Goal: Task Accomplishment & Management: Use online tool/utility

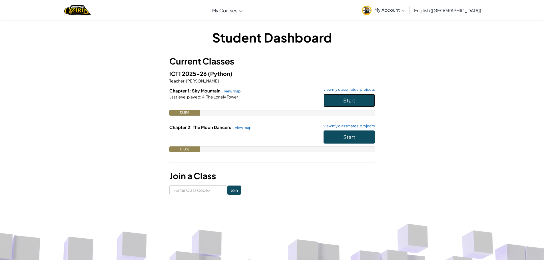
click at [340, 104] on button "Start" at bounding box center [349, 100] width 51 height 13
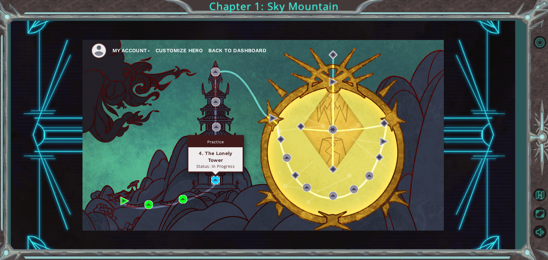
click at [213, 180] on img at bounding box center [215, 180] width 9 height 9
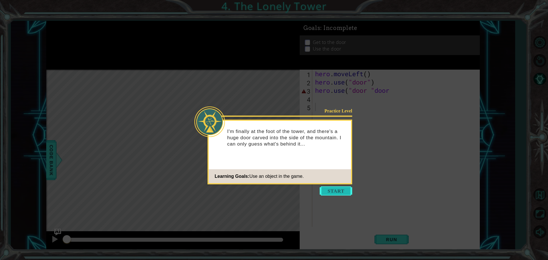
click at [329, 194] on button "Start" at bounding box center [336, 190] width 33 height 9
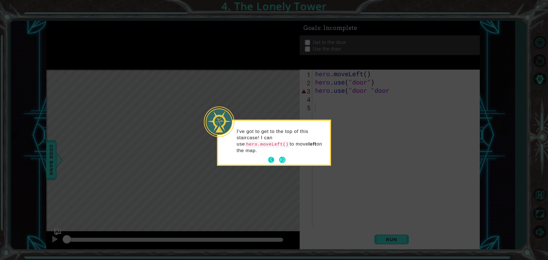
click at [279, 157] on button "Next" at bounding box center [282, 160] width 6 height 6
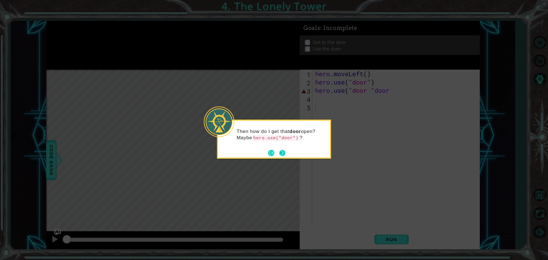
click at [278, 153] on button "Back" at bounding box center [273, 153] width 11 height 6
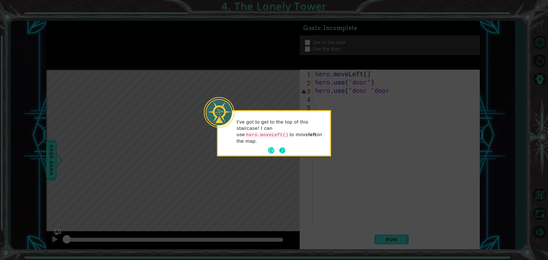
click at [279, 147] on button "Next" at bounding box center [282, 150] width 6 height 6
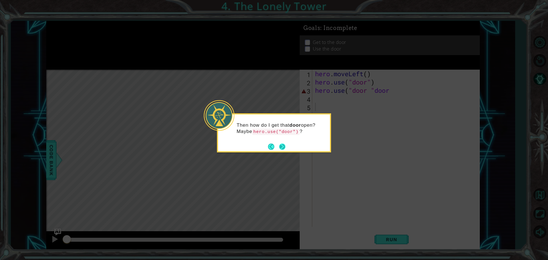
click at [284, 146] on button "Next" at bounding box center [282, 147] width 6 height 6
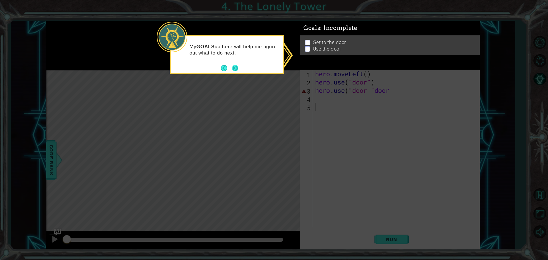
click at [235, 70] on button "Next" at bounding box center [235, 68] width 6 height 6
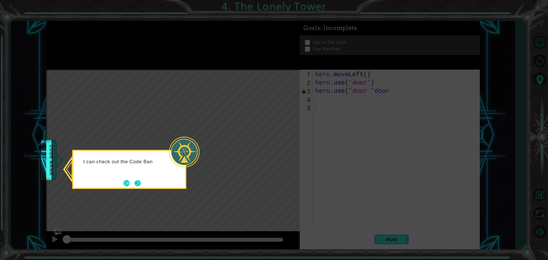
click at [137, 181] on button "Next" at bounding box center [138, 183] width 8 height 8
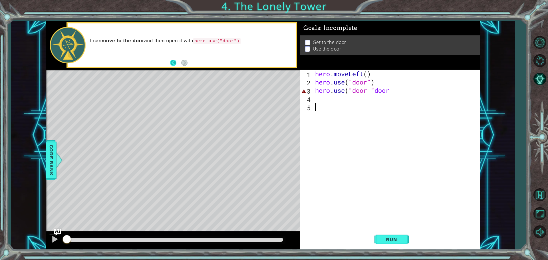
click at [174, 65] on button "Back" at bounding box center [175, 63] width 11 height 6
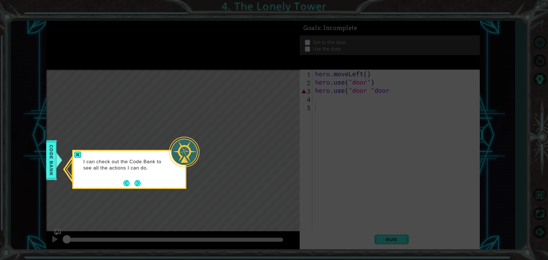
click at [139, 177] on div "I can check out the Code Bank to see all the actions I can do." at bounding box center [129, 167] width 112 height 29
click at [134, 182] on button "Next" at bounding box center [137, 183] width 6 height 6
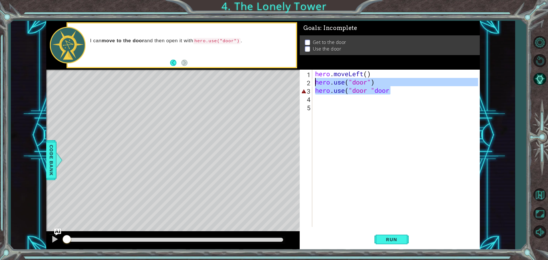
drag, startPoint x: 406, startPoint y: 93, endPoint x: 310, endPoint y: 83, distance: 96.4
click at [310, 83] on div "1 2 3 4 5 hero . moveLeft ( ) hero . use ( "door" ) hero . use ( "door " door ה…" at bounding box center [389, 148] width 178 height 157
type textarea "hero.use("door") hero.use("door "door"
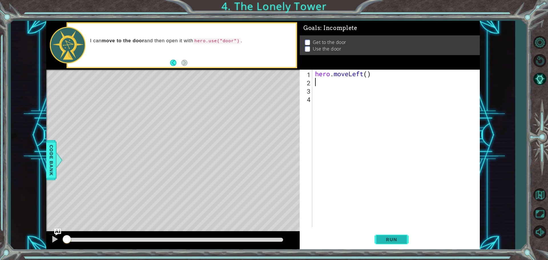
click at [404, 237] on button "Run" at bounding box center [392, 239] width 34 height 18
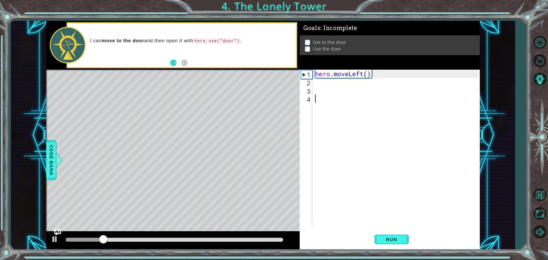
click at [324, 97] on div "hero . moveLeft ( )" at bounding box center [397, 157] width 167 height 174
click at [324, 91] on div "hero . moveLeft ( )" at bounding box center [397, 157] width 167 height 174
click at [324, 80] on div "hero . moveLeft ( )" at bounding box center [397, 157] width 167 height 174
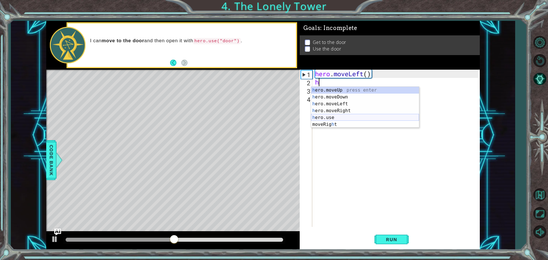
click at [321, 118] on div "h ero.moveUp press enter h ero.moveDown press enter h ero.moveLeft press enter …" at bounding box center [365, 114] width 108 height 55
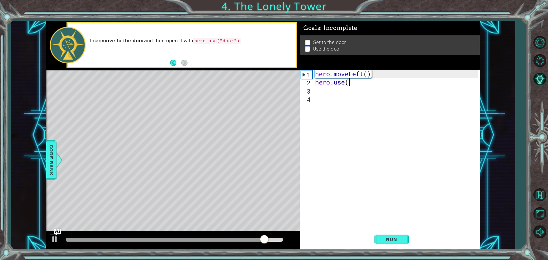
scroll to position [0, 1]
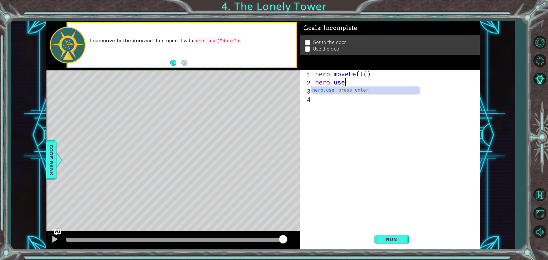
click at [334, 93] on div "hero.use press enter" at bounding box center [365, 97] width 108 height 21
type textarea "hero.use("name")"
click at [345, 103] on div "hero . moveLeft ( ) hero . use ( "name" )" at bounding box center [397, 157] width 167 height 174
click at [369, 85] on div "hero . moveLeft ( ) hero . use ( "name" )" at bounding box center [397, 157] width 167 height 174
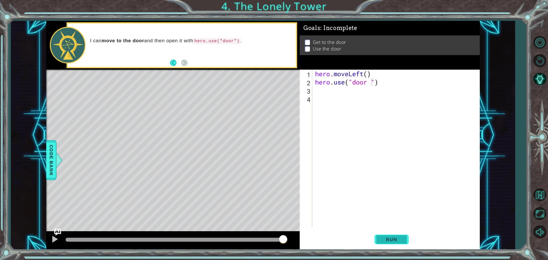
click at [389, 238] on span "Run" at bounding box center [391, 240] width 23 height 6
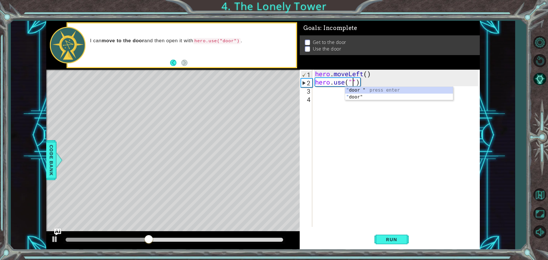
type textarea "hero.use(")"
drag, startPoint x: 361, startPoint y: 89, endPoint x: 333, endPoint y: 86, distance: 28.1
click at [333, 86] on div "hero . moveLeft ( ) hero . use ( ")" at bounding box center [397, 157] width 167 height 174
click at [334, 83] on div "hero . moveLeft ( ) hero . use ( ")" at bounding box center [397, 157] width 167 height 174
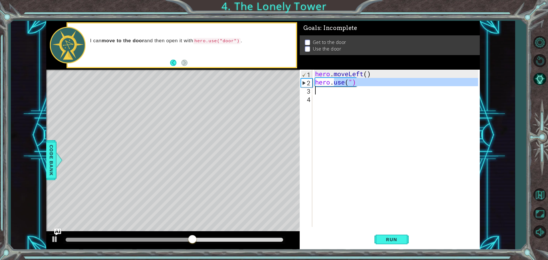
drag, startPoint x: 334, startPoint y: 83, endPoint x: 350, endPoint y: 87, distance: 16.8
click at [350, 87] on div "hero . moveLeft ( ) hero . use ( ")" at bounding box center [397, 157] width 167 height 174
type textarea "hero."
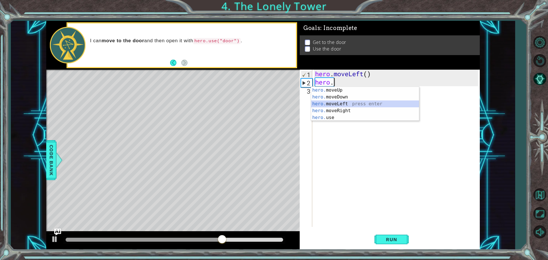
drag, startPoint x: 326, startPoint y: 103, endPoint x: 327, endPoint y: 108, distance: 4.9
click at [326, 103] on div "hero. moveUp press enter hero. moveDown press enter hero. moveLeft press enter …" at bounding box center [365, 111] width 108 height 48
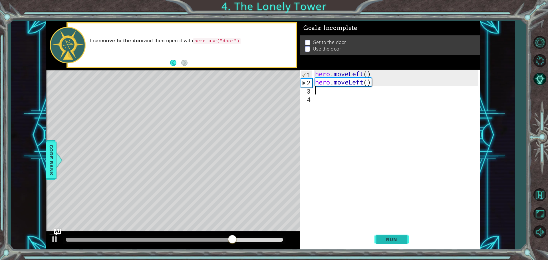
click at [407, 240] on button "Run" at bounding box center [392, 239] width 34 height 18
type textarea "h"
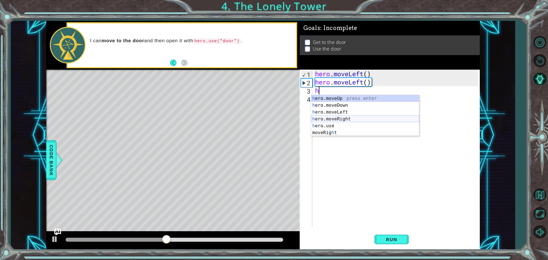
click at [339, 115] on div "h ero.moveUp press enter h ero.moveDown press enter h ero.moveLeft press enter …" at bounding box center [365, 122] width 108 height 55
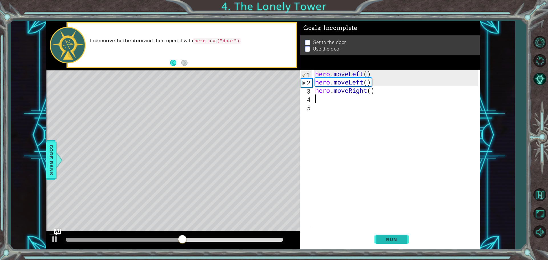
click at [397, 241] on span "Run" at bounding box center [391, 240] width 23 height 6
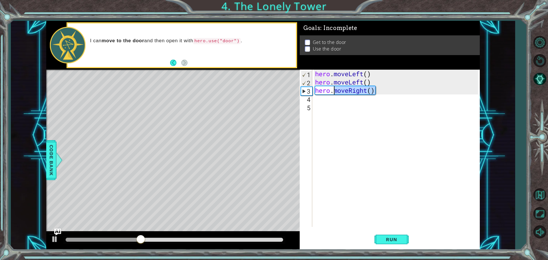
drag, startPoint x: 375, startPoint y: 89, endPoint x: 332, endPoint y: 92, distance: 43.8
click at [334, 93] on div "hero . moveLeft ( ) hero . moveLeft ( ) hero . moveRight ( )" at bounding box center [397, 157] width 167 height 174
type textarea "hero."
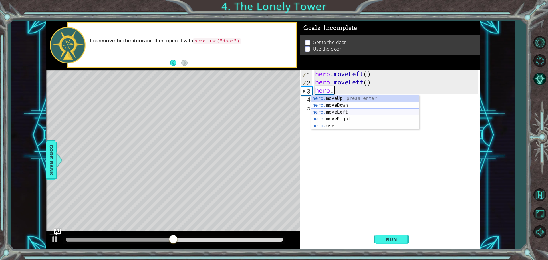
drag, startPoint x: 335, startPoint y: 109, endPoint x: 337, endPoint y: 113, distance: 4.8
click at [335, 109] on div "hero. moveUp press enter hero. moveDown press enter hero. moveLeft press enter …" at bounding box center [365, 119] width 108 height 48
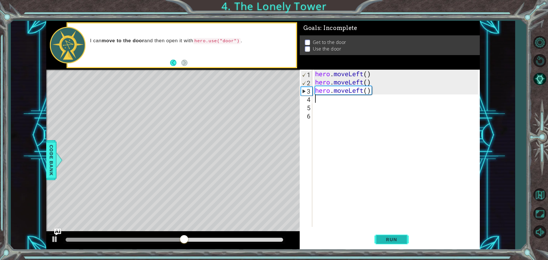
click at [391, 239] on span "Run" at bounding box center [391, 240] width 23 height 6
type textarea "h"
click at [386, 244] on button "Run" at bounding box center [392, 239] width 34 height 18
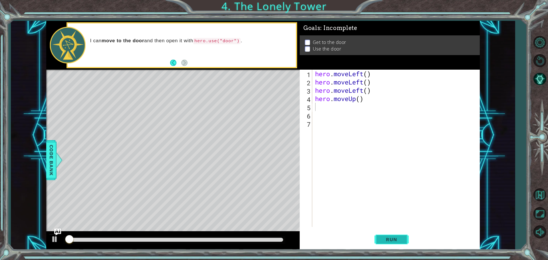
click at [386, 240] on span "Run" at bounding box center [391, 240] width 23 height 6
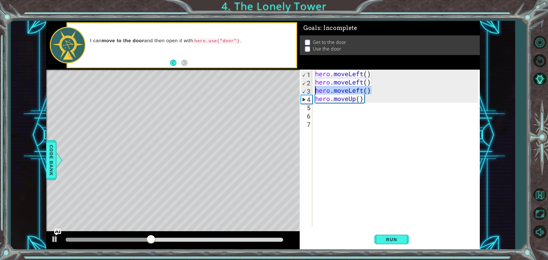
drag, startPoint x: 373, startPoint y: 93, endPoint x: 312, endPoint y: 91, distance: 60.5
click at [312, 91] on div "1 2 3 4 5 6 7 hero . moveLeft ( ) hero . moveLeft ( ) hero . moveLeft ( ) hero …" at bounding box center [389, 148] width 178 height 157
type textarea "hero.moveLeft()"
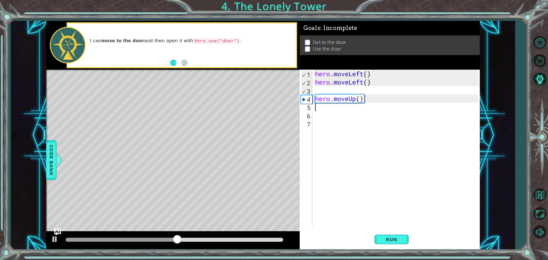
click at [368, 103] on div "hero . moveLeft ( ) hero . moveLeft ( ) hero . moveUp ( )" at bounding box center [397, 157] width 167 height 174
click at [390, 240] on span "Run" at bounding box center [391, 240] width 23 height 6
click at [395, 238] on span "Run" at bounding box center [391, 240] width 23 height 6
type textarea "g"
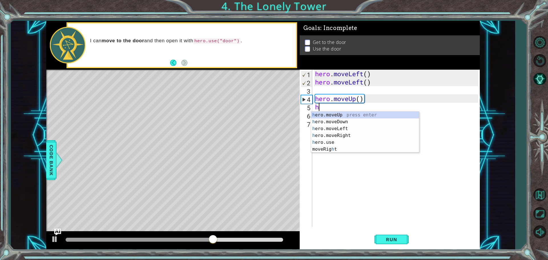
type textarea "he"
click at [357, 113] on div "he ro.moveUp press enter he ro.moveDown press enter he ro.moveLeft press enter …" at bounding box center [365, 136] width 108 height 48
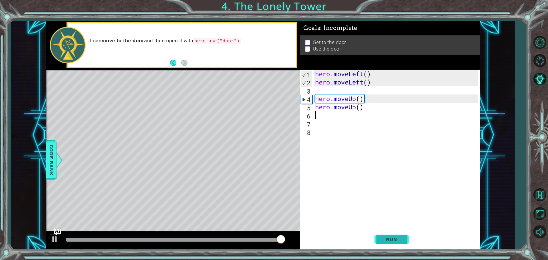
click at [394, 235] on button "Run" at bounding box center [392, 239] width 34 height 18
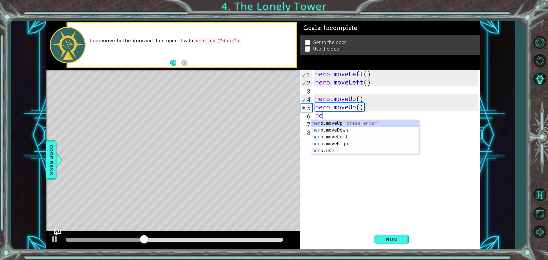
type textarea "her"
click at [336, 141] on div "her o.moveUp press enter her o.moveDown press enter her o.moveLeft press enter …" at bounding box center [365, 144] width 108 height 48
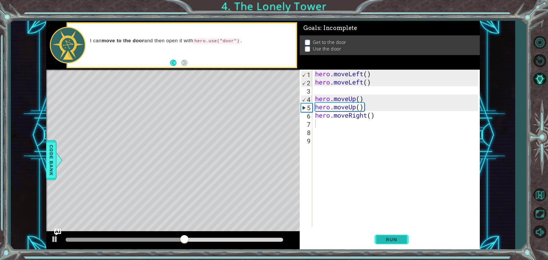
drag, startPoint x: 392, startPoint y: 236, endPoint x: 391, endPoint y: 233, distance: 3.3
click at [391, 236] on button "Run" at bounding box center [392, 239] width 34 height 18
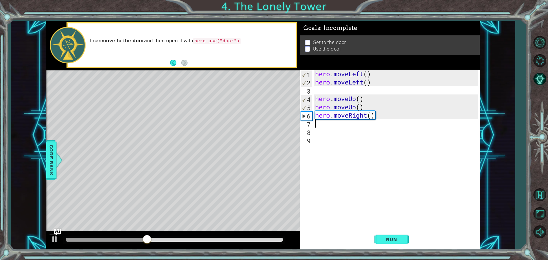
type textarea "h"
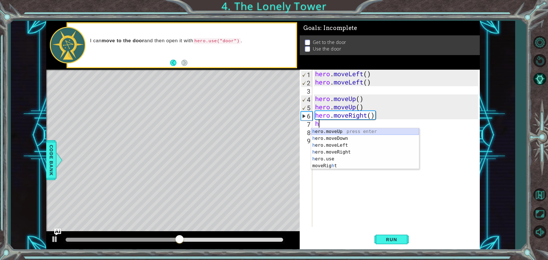
click at [347, 131] on div "h ero.moveUp press enter h ero.moveDown press enter h ero.moveLeft press enter …" at bounding box center [365, 155] width 108 height 55
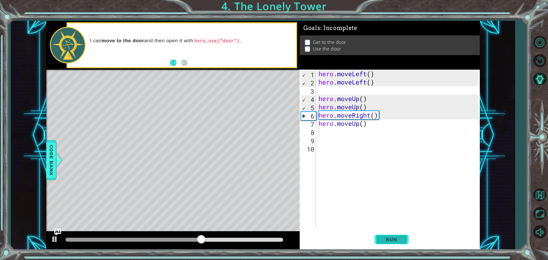
click at [387, 236] on button "Run" at bounding box center [392, 239] width 34 height 18
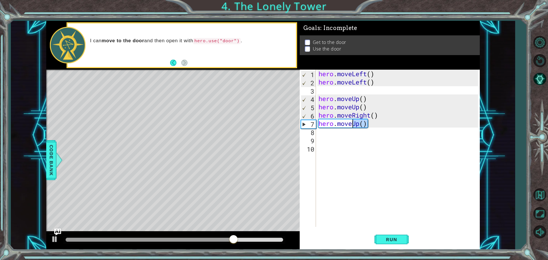
drag, startPoint x: 373, startPoint y: 127, endPoint x: 354, endPoint y: 123, distance: 19.0
click at [354, 123] on div "hero . moveLeft ( ) hero . moveLeft ( ) hero . moveUp ( ) hero . moveUp ( ) her…" at bounding box center [400, 157] width 164 height 174
type textarea "hero.move"
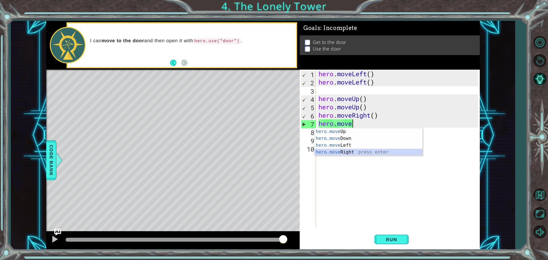
click at [348, 150] on div "hero.move Up press enter hero.move Down press enter hero.move Left press enter …" at bounding box center [369, 148] width 108 height 41
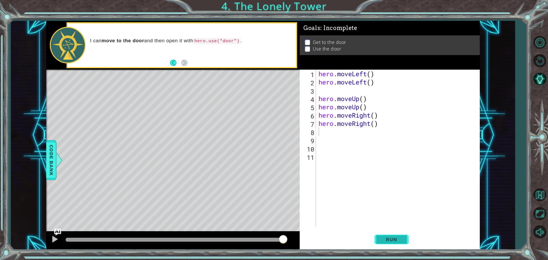
click at [389, 238] on span "Run" at bounding box center [391, 240] width 23 height 6
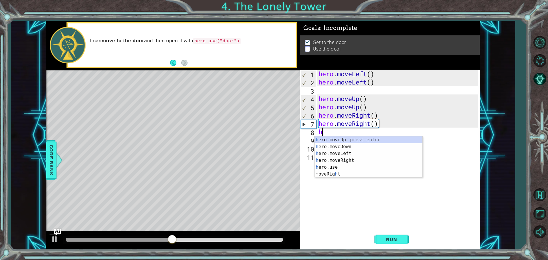
type textarea "he"
click at [367, 140] on div "he ro.moveUp press enter he ro.moveDown press enter he ro.moveLeft press enter …" at bounding box center [369, 160] width 108 height 48
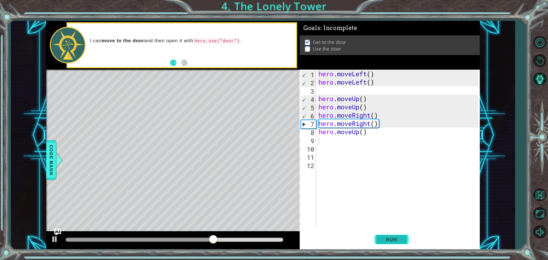
click at [387, 237] on span "Run" at bounding box center [391, 240] width 23 height 6
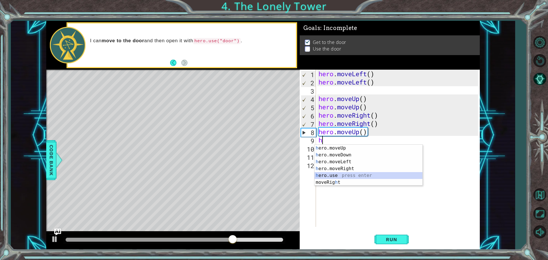
click at [339, 173] on div "h ero.moveUp press enter h ero.moveDown press enter h ero.moveLeft press enter …" at bounding box center [369, 172] width 108 height 55
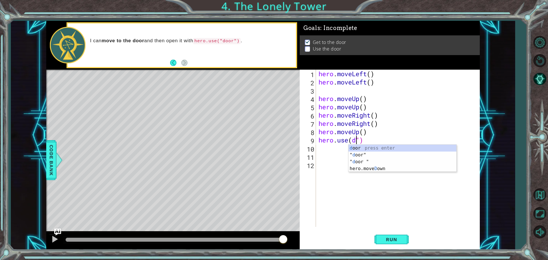
scroll to position [0, 2]
click at [363, 161] on div "d oor press enter " d oor" press enter " d oor " press enter hero.[PERSON_NAME]…" at bounding box center [403, 165] width 108 height 41
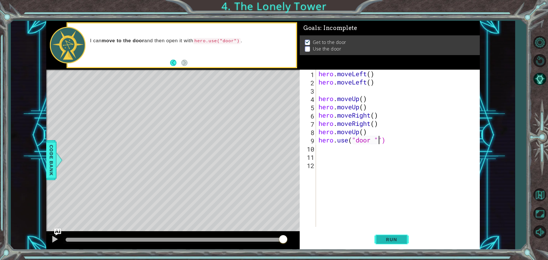
click at [389, 240] on span "Run" at bounding box center [391, 240] width 23 height 6
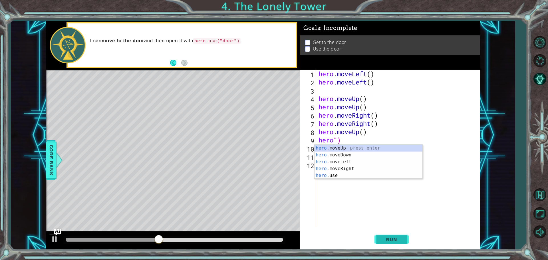
scroll to position [0, 0]
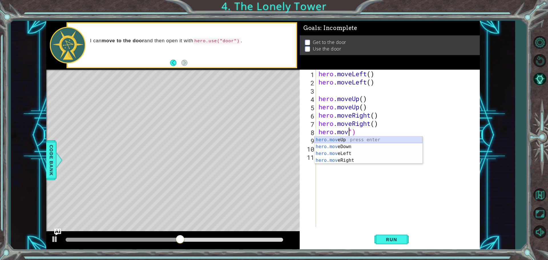
click at [392, 142] on div "hero.mov eUp press enter hero.mov eDown press enter hero.mov eLeft press enter …" at bounding box center [369, 156] width 108 height 41
type textarea "hero.moveUp()")"
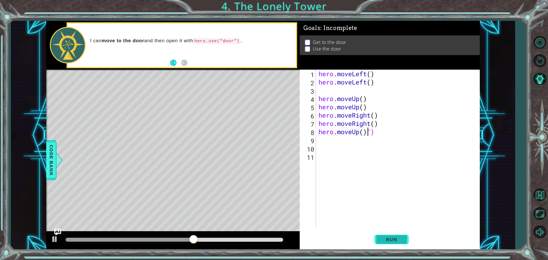
click at [395, 234] on button "Run" at bounding box center [392, 239] width 34 height 18
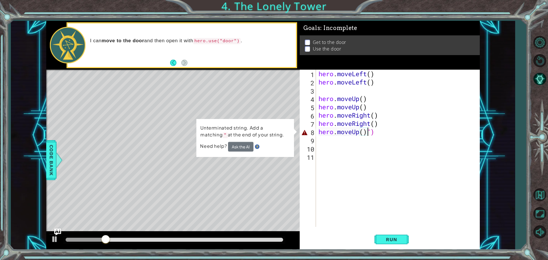
click at [387, 209] on div "hero . moveLeft ( ) hero . moveLeft ( ) hero . moveUp ( ) hero . moveUp ( ) her…" at bounding box center [400, 157] width 164 height 174
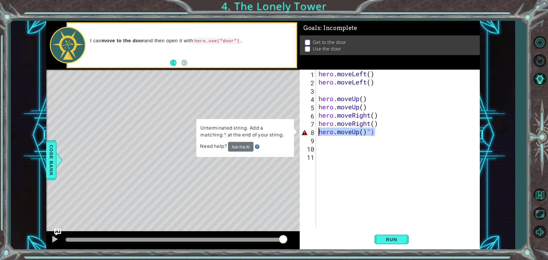
drag, startPoint x: 389, startPoint y: 135, endPoint x: 308, endPoint y: 132, distance: 81.1
click at [308, 132] on div "1 2 3 4 5 6 7 8 9 10 11 hero . moveLeft ( ) hero . moveLeft ( ) hero . moveUp (…" at bounding box center [389, 148] width 178 height 157
type textarea "hero.moveUp()")"
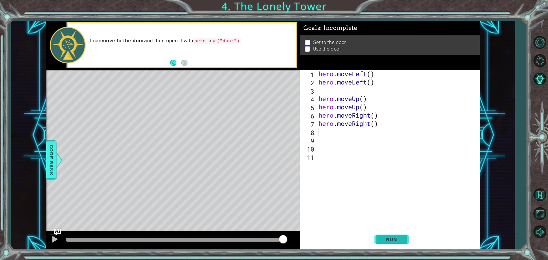
click at [395, 236] on button "Run" at bounding box center [392, 239] width 34 height 18
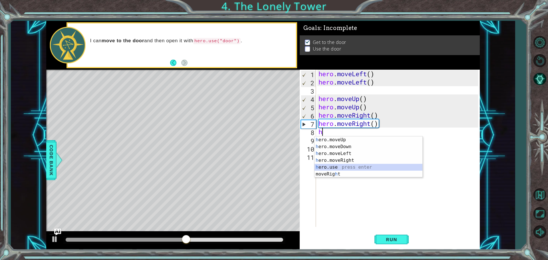
click at [341, 168] on div "h ero.moveUp press enter h ero.moveDown press enter h ero.moveLeft press enter …" at bounding box center [369, 163] width 108 height 55
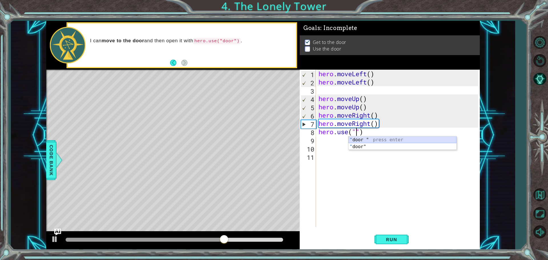
click at [362, 141] on div "" door " press enter " door" press enter" at bounding box center [403, 149] width 108 height 27
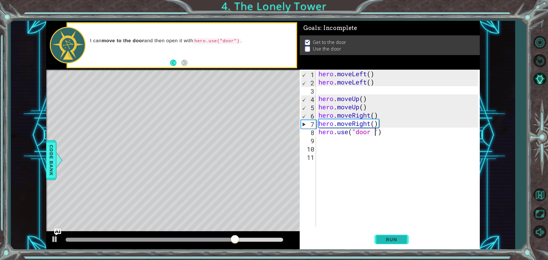
type textarea "hero.use("door ")"
click at [399, 241] on span "Run" at bounding box center [391, 240] width 23 height 6
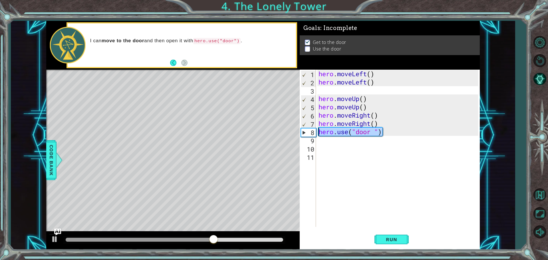
drag, startPoint x: 387, startPoint y: 134, endPoint x: 313, endPoint y: 131, distance: 74.3
click at [313, 131] on div "hero.use("door ") 1 2 3 4 5 6 7 8 9 10 11 hero . moveLeft ( ) hero . moveLeft (…" at bounding box center [389, 148] width 178 height 157
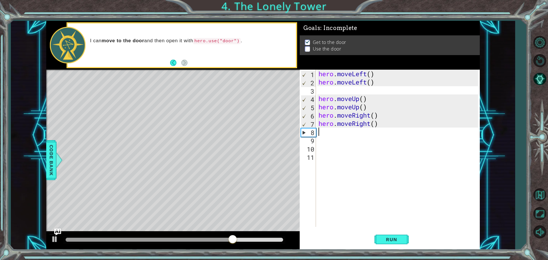
type textarea "h"
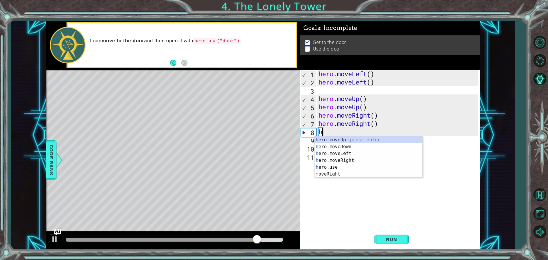
click at [393, 134] on div "hero . moveLeft ( ) hero . moveLeft ( ) hero . moveUp ( ) hero . moveUp ( ) her…" at bounding box center [400, 157] width 164 height 174
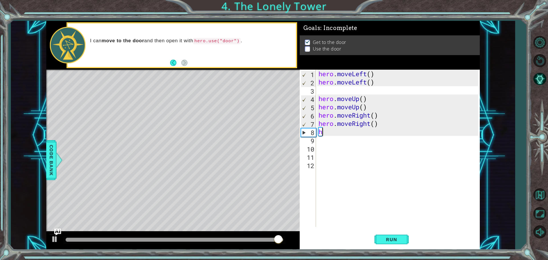
click at [332, 135] on div "hero . moveLeft ( ) hero . moveLeft ( ) hero . moveUp ( ) hero . moveUp ( ) her…" at bounding box center [400, 157] width 164 height 174
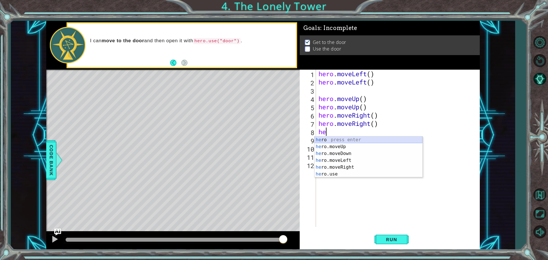
click at [335, 141] on div "he ro press enter he ro.moveUp press enter he ro.moveDown press enter he ro.mov…" at bounding box center [369, 163] width 108 height 55
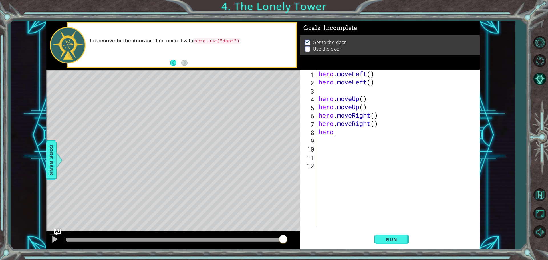
type textarea "her"
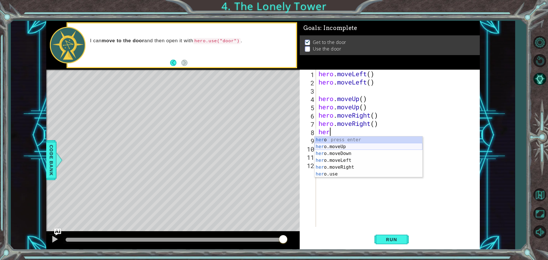
click at [351, 145] on div "her o press enter her o.moveUp press enter her o.moveDown press enter her o.mov…" at bounding box center [369, 163] width 108 height 55
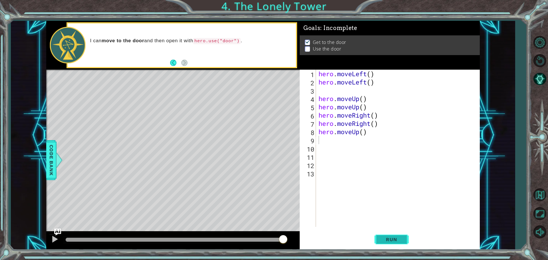
click at [379, 240] on button "Run" at bounding box center [392, 239] width 34 height 18
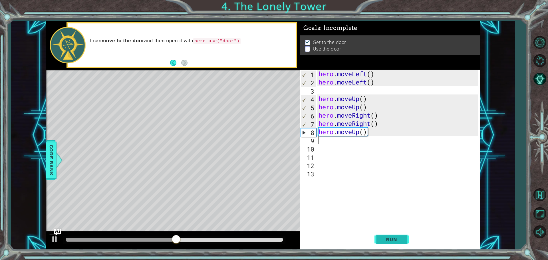
click at [390, 237] on span "Run" at bounding box center [391, 240] width 23 height 6
click at [178, 62] on button "Back" at bounding box center [175, 63] width 11 height 6
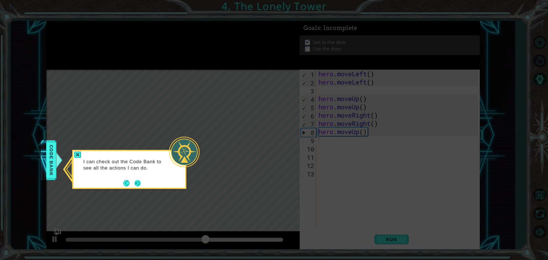
click at [139, 180] on button "Next" at bounding box center [137, 183] width 6 height 6
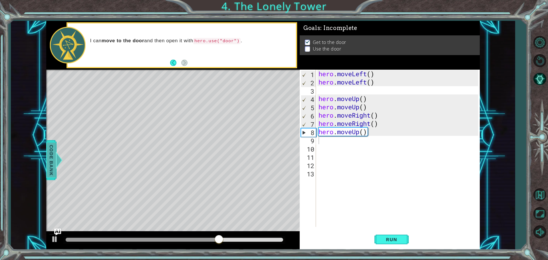
click at [54, 167] on span "Code Bank" at bounding box center [51, 160] width 9 height 35
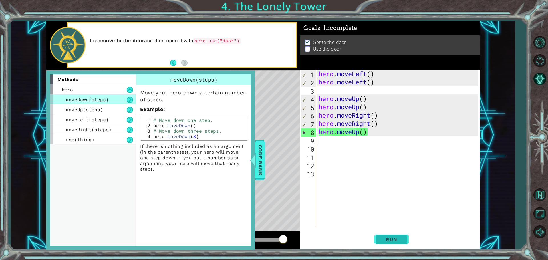
click at [383, 236] on button "Run" at bounding box center [392, 239] width 34 height 18
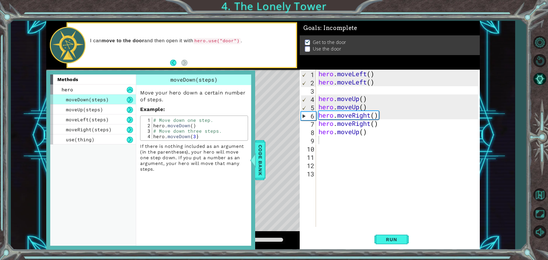
click at [268, 163] on div "Level Map" at bounding box center [178, 154] width 264 height 168
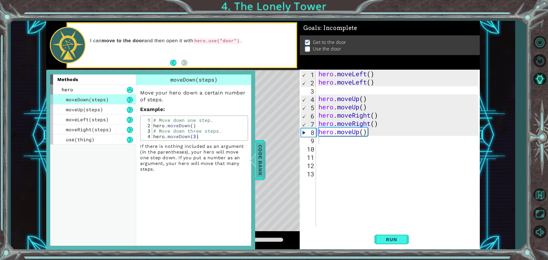
click at [263, 165] on span "Code Bank" at bounding box center [258, 160] width 9 height 35
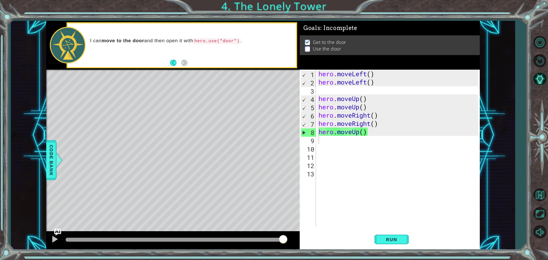
click at [361, 134] on div "hero . moveLeft ( ) hero . moveLeft ( ) hero . moveUp ( ) hero . moveUp ( ) her…" at bounding box center [400, 157] width 164 height 174
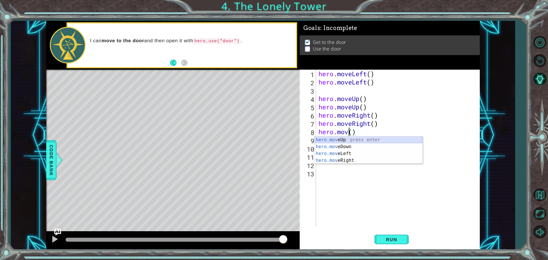
click at [360, 137] on div "hero.mov eUp press enter hero.mov eDown press enter hero.mov eLeft press enter …" at bounding box center [369, 156] width 108 height 41
type textarea "hero.moveUp"
click at [338, 141] on div "hero . moveLeft ( ) hero . moveLeft ( ) hero . moveUp ( ) hero . moveUp ( ) her…" at bounding box center [400, 157] width 164 height 174
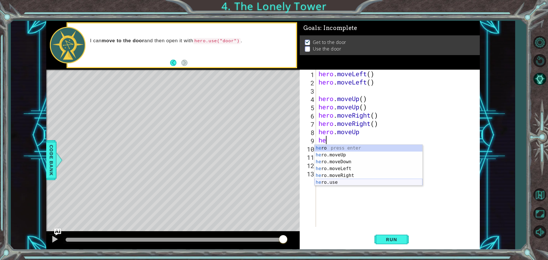
click at [342, 182] on div "he ro press enter he ro.moveUp press enter he ro.moveDown press enter he ro.mov…" at bounding box center [369, 172] width 108 height 55
type textarea "hero.use("name")"
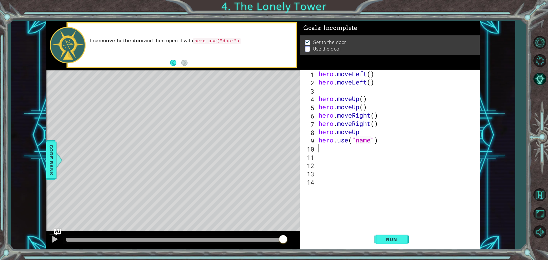
click at [373, 149] on div "hero . moveLeft ( ) hero . moveLeft ( ) hero . moveUp ( ) hero . moveUp ( ) her…" at bounding box center [400, 157] width 164 height 174
click at [373, 142] on div "hero . moveLeft ( ) hero . moveLeft ( ) hero . moveUp ( ) hero . moveUp ( ) her…" at bounding box center [400, 157] width 164 height 174
type textarea "hero.use("door")"
click at [404, 237] on button "Run" at bounding box center [392, 239] width 34 height 18
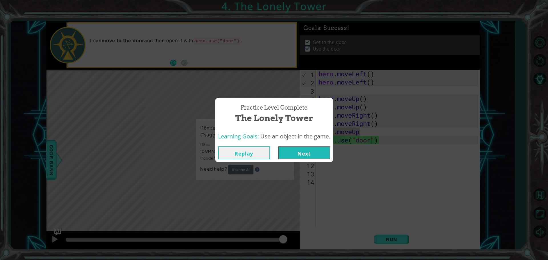
click at [297, 157] on button "Next" at bounding box center [304, 152] width 52 height 13
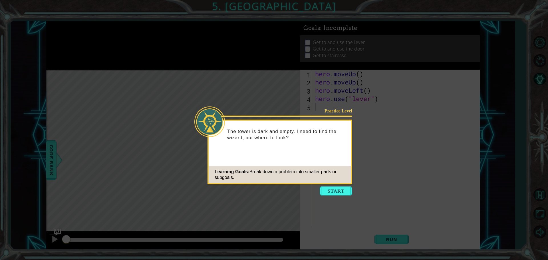
click at [342, 188] on button "Start" at bounding box center [336, 190] width 33 height 9
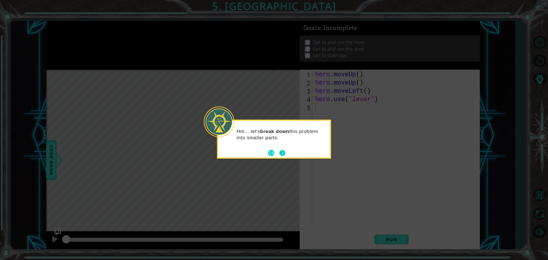
click at [282, 155] on button "Next" at bounding box center [282, 153] width 6 height 6
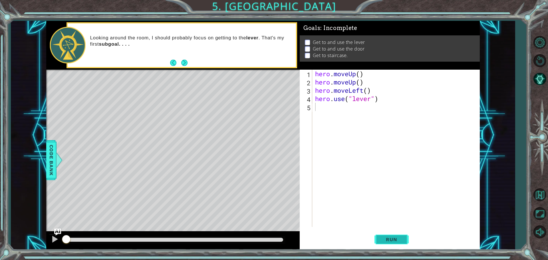
click at [398, 240] on span "Run" at bounding box center [391, 240] width 23 height 6
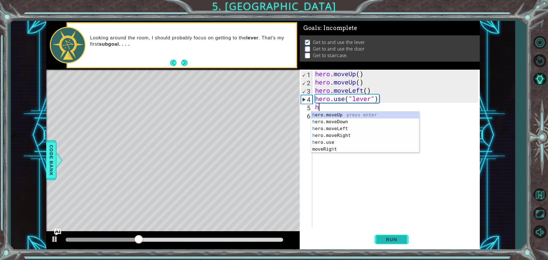
type textarea "he"
click at [351, 133] on div "he ro.moveUp press enter he ro.moveDown press enter he ro.moveLeft press enter …" at bounding box center [365, 136] width 108 height 48
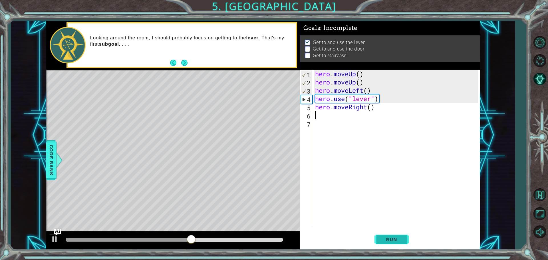
click at [405, 236] on button "Run" at bounding box center [392, 239] width 34 height 18
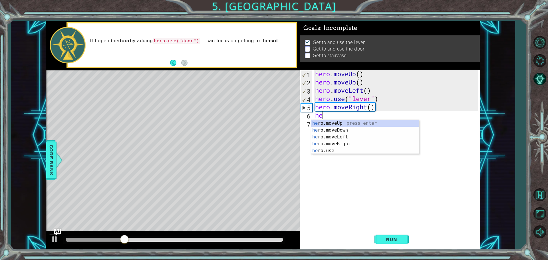
type textarea "her"
click at [324, 143] on div "her o.moveUp press enter her o.moveDown press enter her o.moveLeft press enter …" at bounding box center [365, 144] width 108 height 48
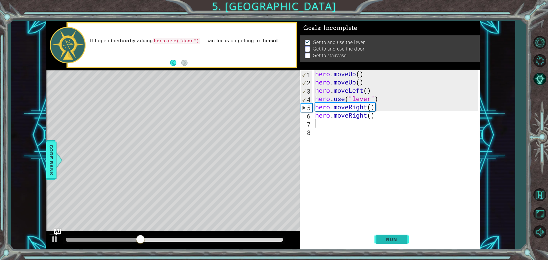
click at [381, 239] on span "Run" at bounding box center [391, 240] width 23 height 6
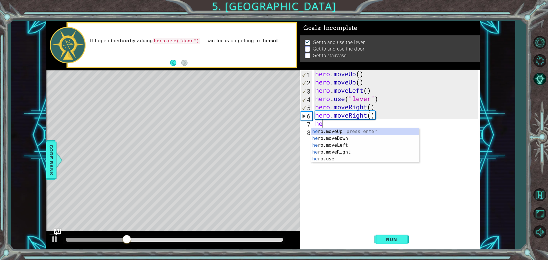
type textarea "her"
click at [361, 153] on div "her o.moveUp press enter her o.moveDown press enter her o.moveLeft press enter …" at bounding box center [365, 152] width 108 height 48
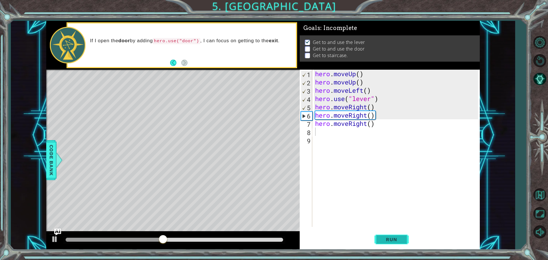
click at [381, 239] on span "Run" at bounding box center [391, 240] width 23 height 6
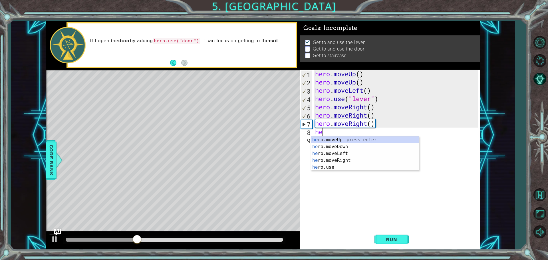
type textarea "her"
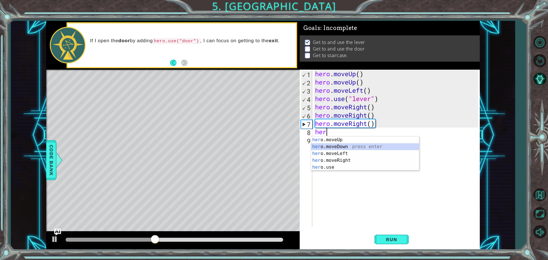
click at [356, 144] on div "her o.moveUp press enter her o.moveDown press enter her o.moveLeft press enter …" at bounding box center [365, 160] width 108 height 48
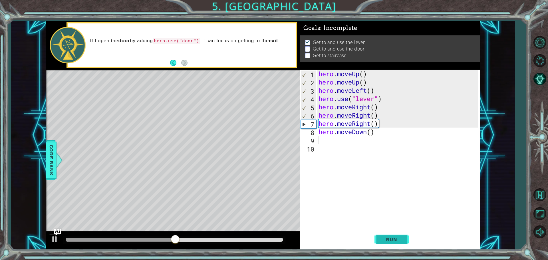
click at [400, 240] on span "Run" at bounding box center [391, 240] width 23 height 6
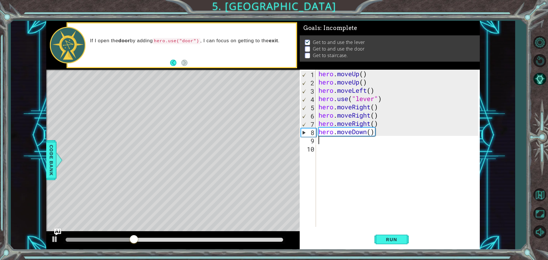
click at [366, 135] on div "hero . moveUp ( ) hero . moveUp ( ) hero . moveLeft ( ) hero . use ( "lever" ) …" at bounding box center [400, 157] width 164 height 174
click at [370, 134] on div "hero . moveUp ( ) hero . moveUp ( ) hero . moveLeft ( ) hero . use ( "lever" ) …" at bounding box center [400, 157] width 164 height 174
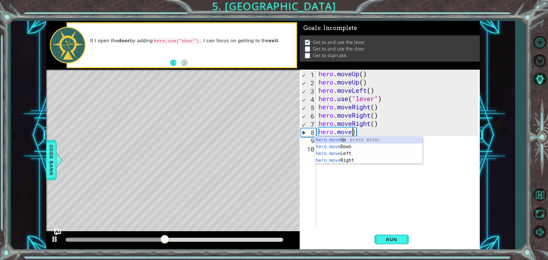
click at [356, 137] on div "hero.move Up press enter hero.move Down press enter hero.move Left press enter …" at bounding box center [369, 156] width 108 height 41
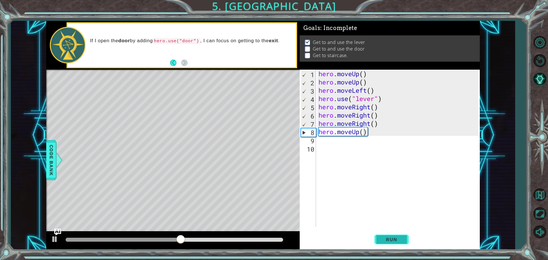
click at [394, 238] on span "Run" at bounding box center [391, 240] width 23 height 6
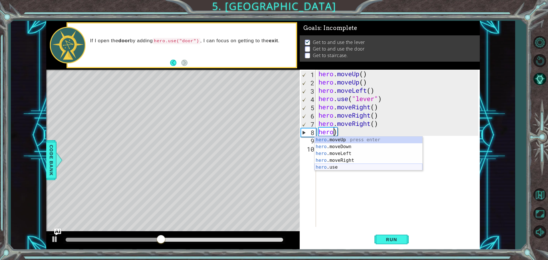
click at [350, 167] on div "hero .moveUp press enter hero .moveDown press enter hero .moveLeft press enter …" at bounding box center [369, 160] width 108 height 48
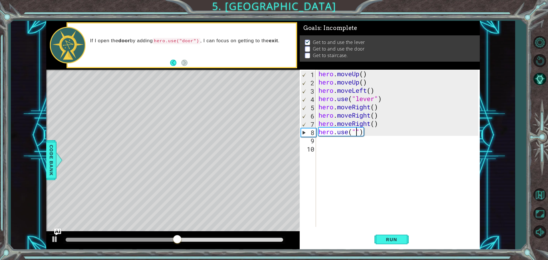
scroll to position [0, 2]
type textarea "hero.use("door")"
drag, startPoint x: 392, startPoint y: 247, endPoint x: 392, endPoint y: 241, distance: 6.0
click at [391, 246] on button "Run" at bounding box center [392, 239] width 34 height 18
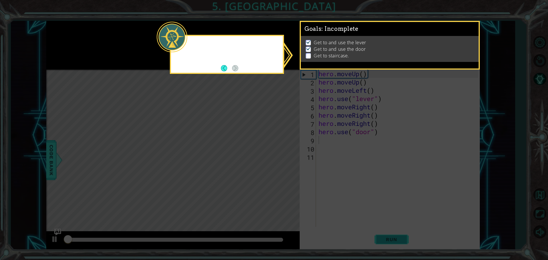
click at [394, 237] on icon at bounding box center [274, 130] width 548 height 260
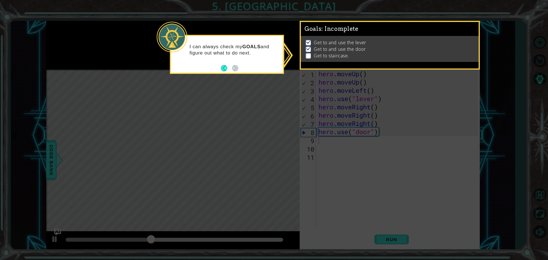
click at [235, 71] on footer at bounding box center [229, 68] width 17 height 9
click at [228, 66] on button "Back" at bounding box center [226, 68] width 11 height 6
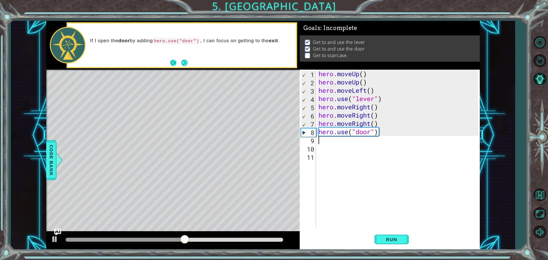
click at [179, 61] on footer at bounding box center [178, 63] width 17 height 9
click at [185, 63] on button "Next" at bounding box center [184, 63] width 6 height 6
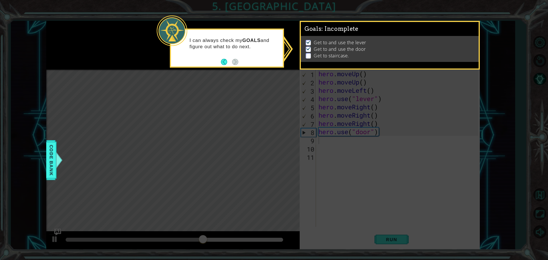
click at [249, 66] on div "I can always check my GOALS and figure out what to do next." at bounding box center [227, 48] width 114 height 39
click at [395, 124] on icon at bounding box center [274, 130] width 548 height 260
click at [286, 50] on icon at bounding box center [274, 130] width 548 height 260
drag, startPoint x: 276, startPoint y: 90, endPoint x: 267, endPoint y: 84, distance: 11.3
click at [267, 84] on icon at bounding box center [274, 130] width 548 height 260
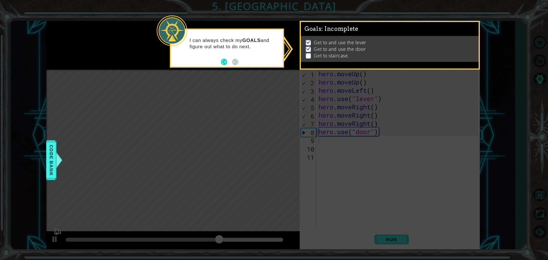
click at [222, 60] on button "Back" at bounding box center [226, 62] width 11 height 6
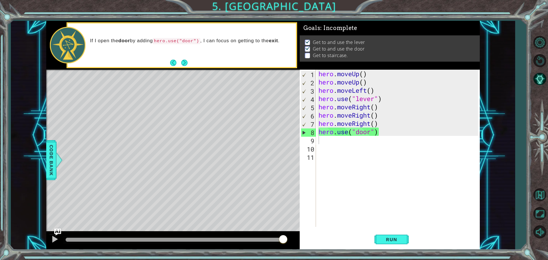
click at [341, 147] on div "hero . moveUp ( ) hero . moveUp ( ) hero . moveLeft ( ) hero . use ( "lever" ) …" at bounding box center [400, 157] width 164 height 174
click at [335, 145] on div "hero . moveUp ( ) hero . moveUp ( ) hero . moveLeft ( ) hero . use ( "lever" ) …" at bounding box center [400, 157] width 164 height 174
click at [326, 141] on div "hero . moveUp ( ) hero . moveUp ( ) hero . moveLeft ( ) hero . use ( "lever" ) …" at bounding box center [400, 157] width 164 height 174
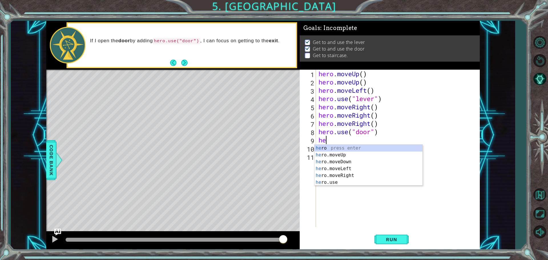
type textarea "her"
click at [339, 156] on div "her o press enter her o.moveUp press enter her o.moveDown press enter her o.mov…" at bounding box center [369, 172] width 108 height 55
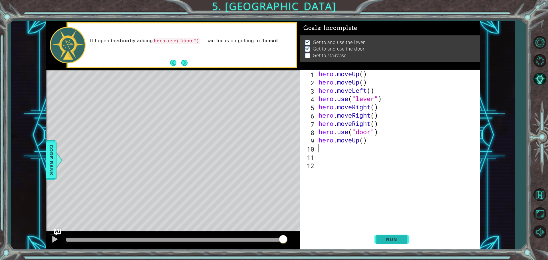
drag, startPoint x: 392, startPoint y: 247, endPoint x: 391, endPoint y: 240, distance: 7.4
click at [391, 247] on button "Run" at bounding box center [392, 239] width 34 height 18
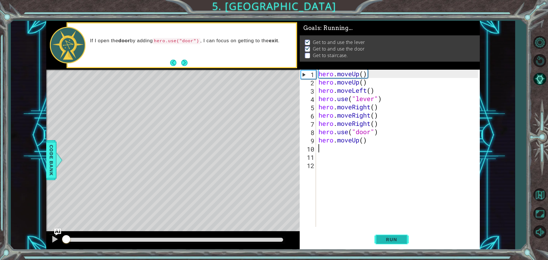
click at [392, 238] on span "Run" at bounding box center [391, 240] width 23 height 6
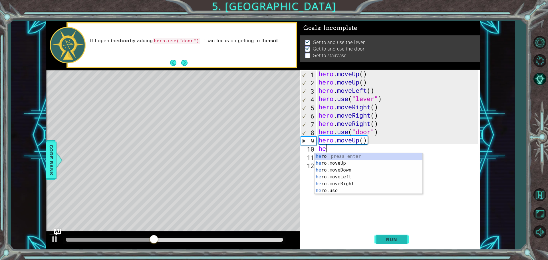
type textarea "her"
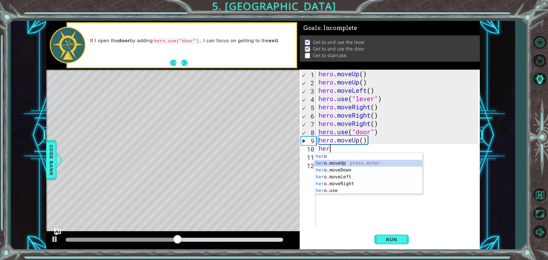
click at [357, 160] on div "her o press enter her o.moveUp press enter her o.moveDown press enter her o.mov…" at bounding box center [369, 180] width 108 height 55
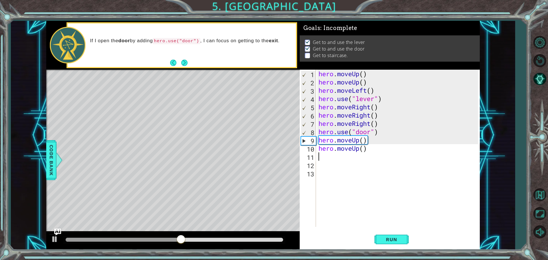
click at [331, 159] on div "hero . moveUp ( ) hero . moveUp ( ) hero . moveLeft ( ) hero . use ( "lever" ) …" at bounding box center [400, 157] width 164 height 174
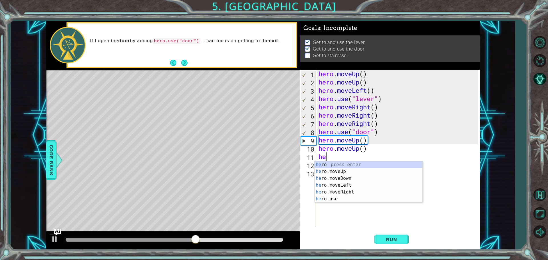
type textarea "her"
click at [344, 186] on div "her o press enter her o.moveUp press enter her o.moveDown press enter her o.mov…" at bounding box center [369, 188] width 108 height 55
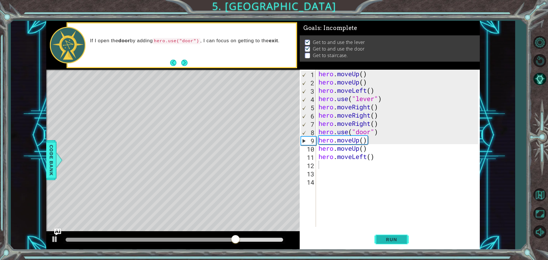
click at [395, 237] on span "Run" at bounding box center [391, 240] width 23 height 6
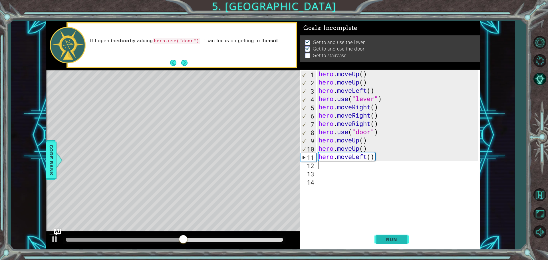
type textarea "h"
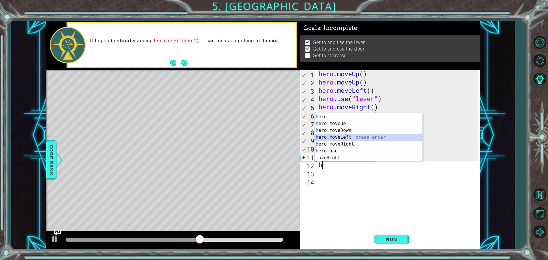
click at [344, 138] on div "h ero press enter h ero.moveUp press enter h ero.moveDown press enter h ero.mov…" at bounding box center [369, 144] width 108 height 62
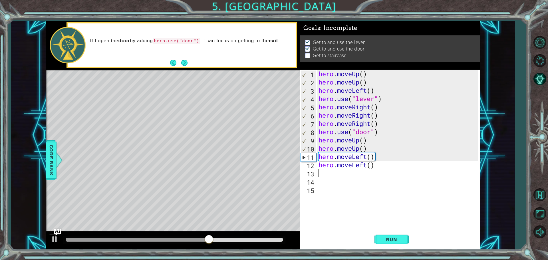
type textarea "h"
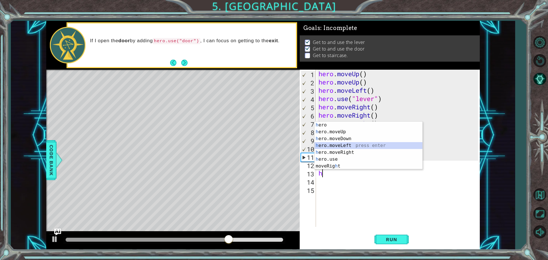
click at [346, 146] on div "h ero press enter h ero.moveUp press enter h ero.moveDown press enter h ero.mov…" at bounding box center [369, 153] width 108 height 62
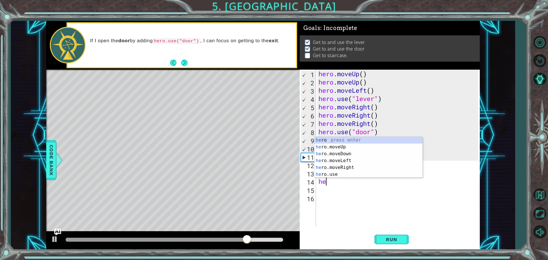
type textarea "her"
click at [352, 160] on div "her o press enter her o.moveUp press enter her o.moveDown press enter her o.mov…" at bounding box center [369, 164] width 108 height 55
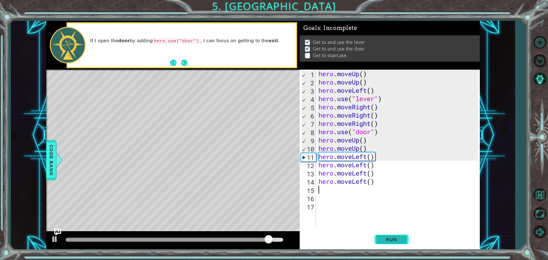
click at [383, 238] on span "Run" at bounding box center [391, 240] width 23 height 6
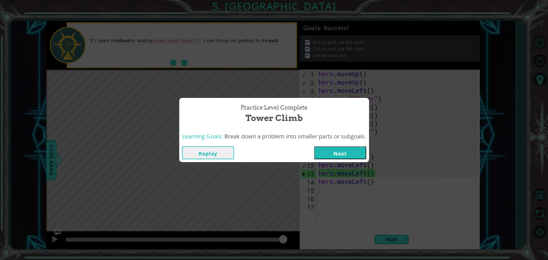
click at [347, 156] on button "Next" at bounding box center [340, 152] width 52 height 13
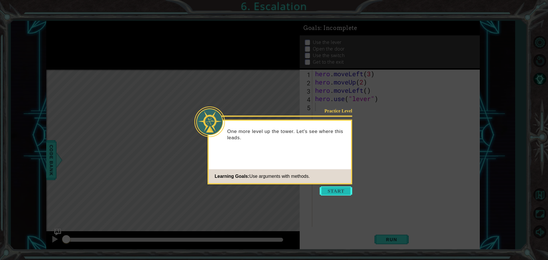
click at [336, 188] on button "Start" at bounding box center [336, 190] width 33 height 9
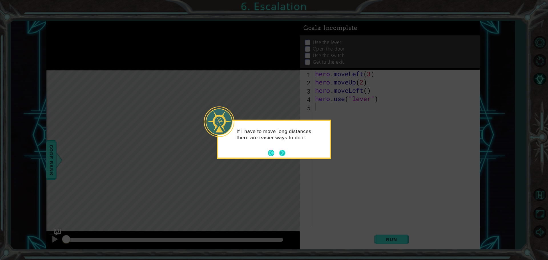
click at [285, 153] on button "Next" at bounding box center [282, 153] width 6 height 6
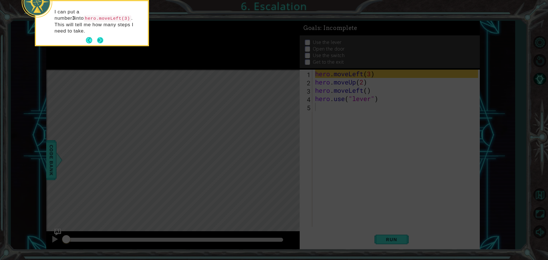
click at [101, 37] on button "Next" at bounding box center [100, 40] width 6 height 6
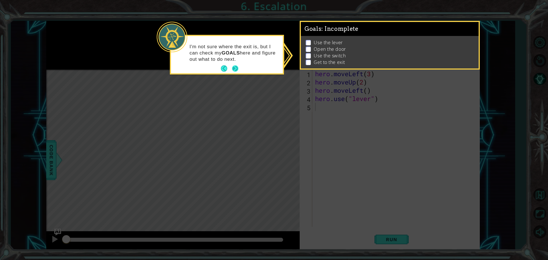
click at [238, 71] on button "Next" at bounding box center [235, 68] width 6 height 6
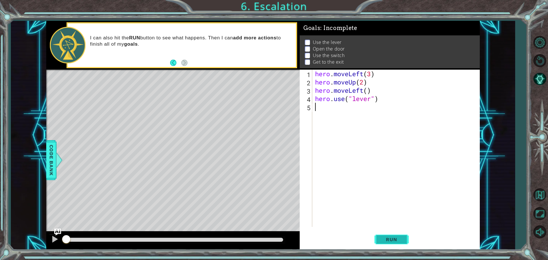
click at [385, 238] on span "Run" at bounding box center [391, 240] width 23 height 6
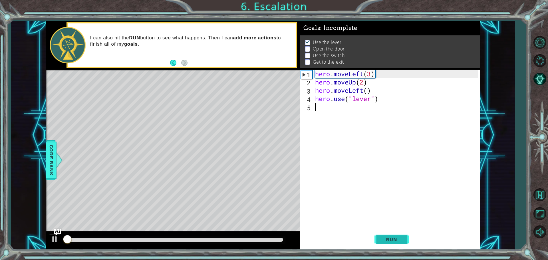
scroll to position [3, 0]
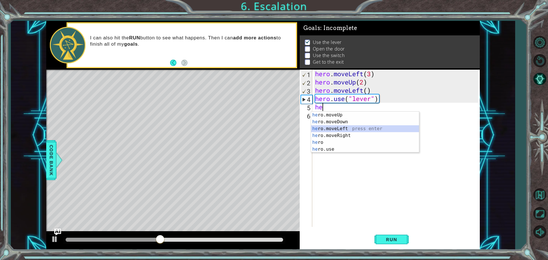
click at [353, 129] on div "he ro.moveUp press enter he ro.moveDown press enter he ro.moveLeft press enter …" at bounding box center [365, 139] width 108 height 55
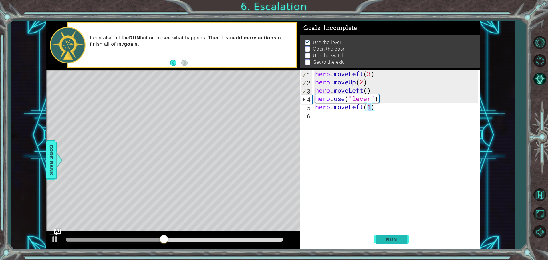
type textarea "hero.moveLeft(1)"
click at [391, 234] on button "Run" at bounding box center [392, 239] width 34 height 18
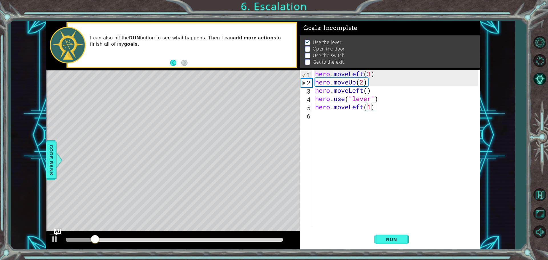
click at [363, 125] on div "hero . moveLeft ( 3 ) hero . moveUp ( 2 ) hero . moveLeft ( ) hero . use ( "lev…" at bounding box center [397, 157] width 167 height 174
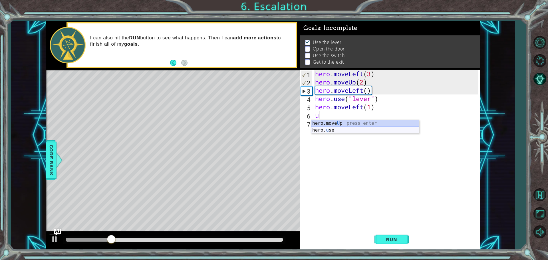
click at [361, 129] on div "hero.move U p press enter hero. u se press enter" at bounding box center [365, 133] width 108 height 27
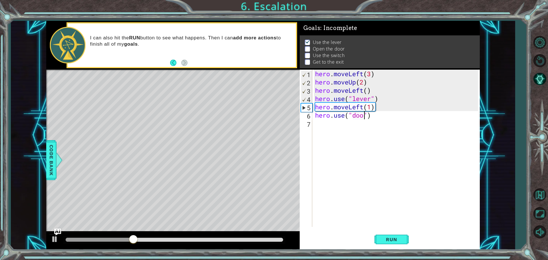
type textarea "hero.use("door")"
click at [403, 243] on button "Run" at bounding box center [392, 239] width 34 height 18
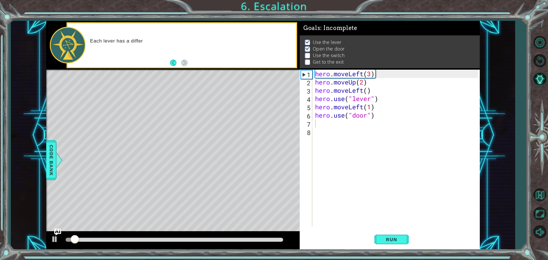
click at [250, 242] on div at bounding box center [174, 240] width 222 height 8
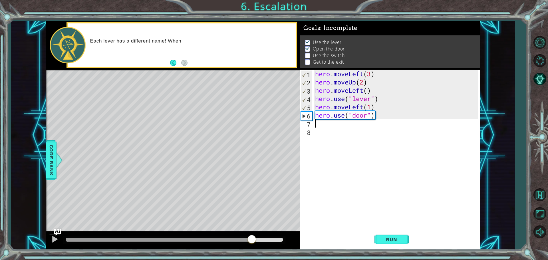
click at [252, 240] on div at bounding box center [175, 240] width 218 height 4
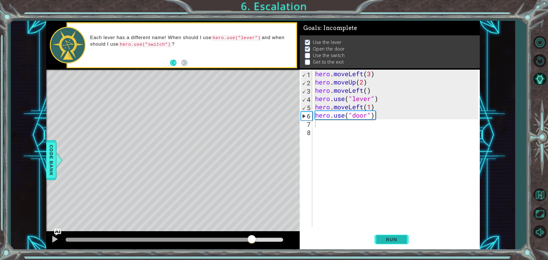
click at [399, 236] on button "Run" at bounding box center [392, 239] width 34 height 18
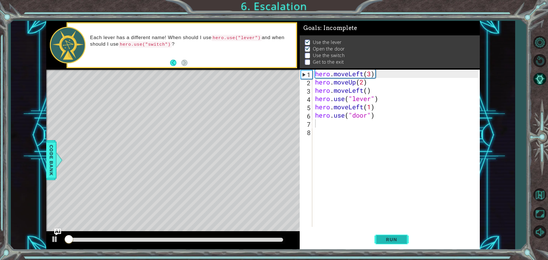
click at [399, 241] on span "Run" at bounding box center [391, 240] width 23 height 6
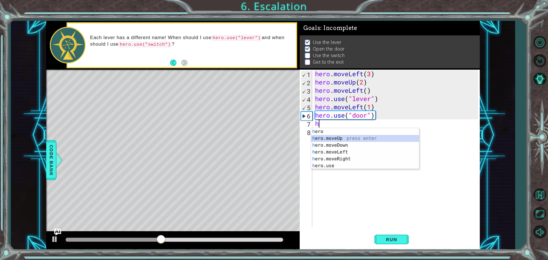
click at [393, 137] on div "h ero press enter h ero.moveUp press enter h ero.moveDown press enter h ero.mov…" at bounding box center [365, 155] width 108 height 55
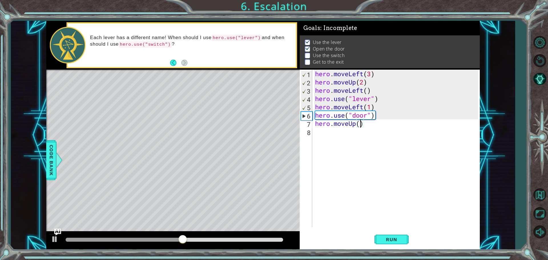
scroll to position [0, 2]
type textarea "hero.moveUp(2)"
click at [394, 243] on button "Run" at bounding box center [392, 239] width 34 height 18
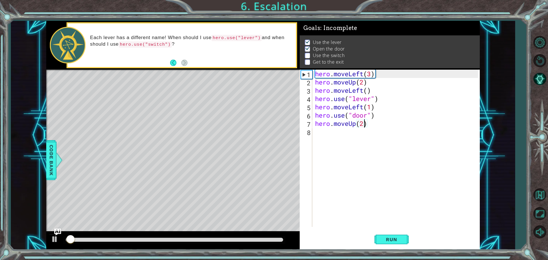
click at [220, 237] on div at bounding box center [174, 240] width 222 height 8
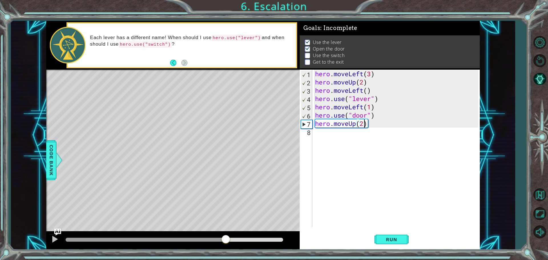
drag, startPoint x: 78, startPoint y: 239, endPoint x: 226, endPoint y: 223, distance: 149.0
click at [226, 223] on div "methods hero moveDown(steps) moveUp(steps) moveLeft(steps) moveRight(steps) use…" at bounding box center [263, 135] width 434 height 229
click at [58, 240] on div at bounding box center [54, 239] width 7 height 7
click at [388, 147] on div "hero . moveLeft ( 3 ) hero . moveUp ( 2 ) hero . moveLeft ( ) hero . use ( "lev…" at bounding box center [397, 157] width 167 height 174
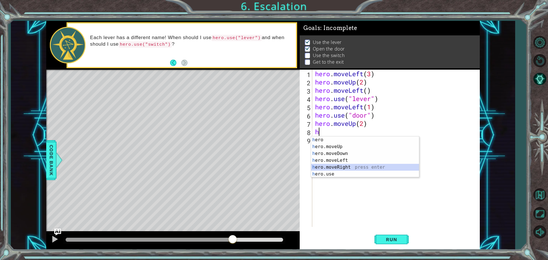
click at [349, 165] on div "h ero press enter h ero.moveUp press enter h ero.moveDown press enter h ero.mov…" at bounding box center [365, 163] width 108 height 55
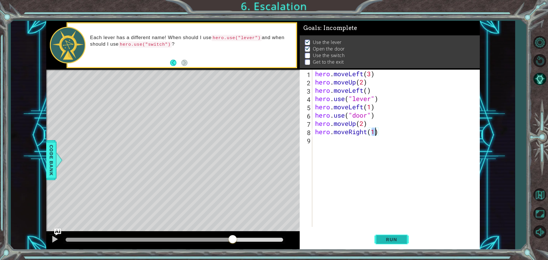
type textarea "hero.moveRight(1)"
click at [399, 236] on button "Run" at bounding box center [392, 239] width 34 height 18
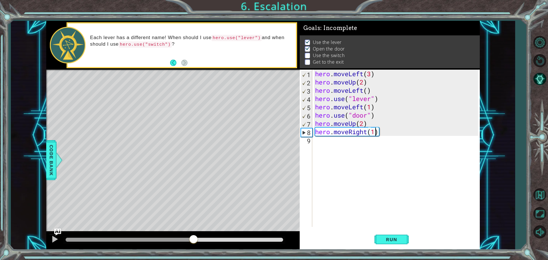
drag, startPoint x: 85, startPoint y: 240, endPoint x: 194, endPoint y: 240, distance: 109.4
click at [194, 240] on div at bounding box center [193, 240] width 10 height 10
click at [337, 151] on div "hero . moveLeft ( 3 ) hero . moveUp ( 2 ) hero . moveLeft ( ) hero . use ( "lev…" at bounding box center [397, 157] width 167 height 174
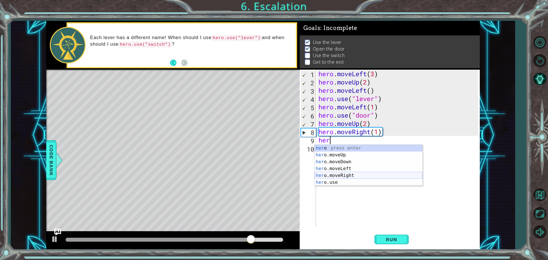
click at [345, 173] on div "her o press enter her o.moveUp press enter her o.moveDown press enter her o.mov…" at bounding box center [369, 172] width 108 height 55
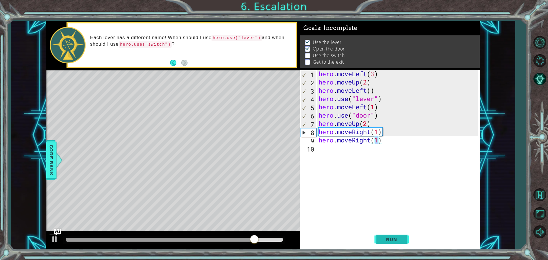
type textarea "hero.moveRight(1)"
click at [392, 242] on span "Run" at bounding box center [391, 240] width 23 height 6
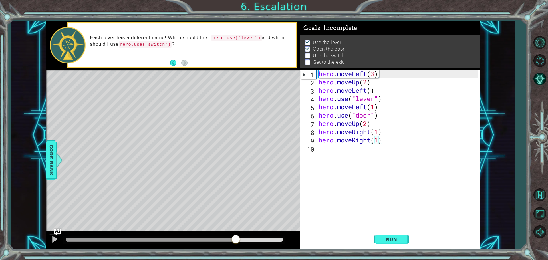
click at [236, 241] on div at bounding box center [175, 240] width 218 height 4
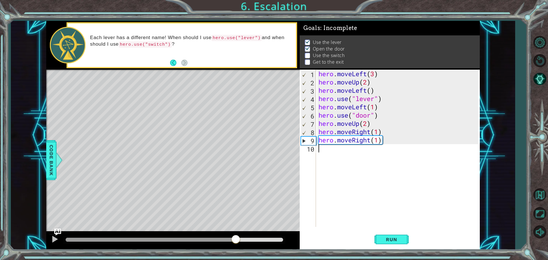
click at [335, 167] on div "hero . moveLeft ( 3 ) hero . moveUp ( 2 ) hero . moveLeft ( ) hero . use ( "lev…" at bounding box center [400, 157] width 164 height 174
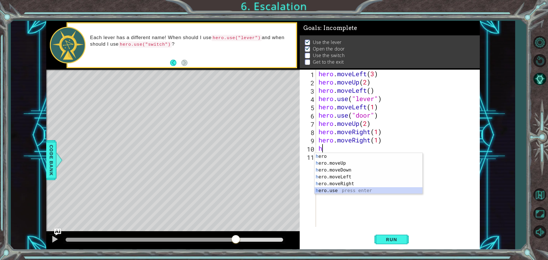
click at [335, 188] on div "h ero press enter h ero.moveUp press enter h ero.moveDown press enter h ero.mov…" at bounding box center [369, 180] width 108 height 55
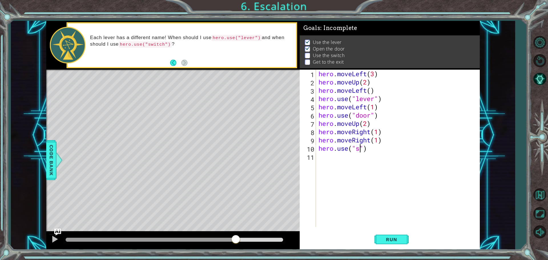
scroll to position [0, 2]
type textarea "hero.use("switch")"
click at [397, 241] on span "Run" at bounding box center [391, 240] width 23 height 6
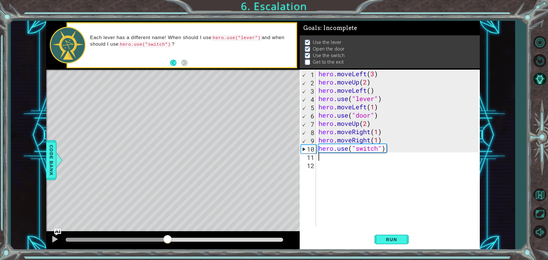
drag, startPoint x: 82, startPoint y: 238, endPoint x: 168, endPoint y: 232, distance: 85.9
click at [168, 232] on div at bounding box center [173, 241] width 254 height 18
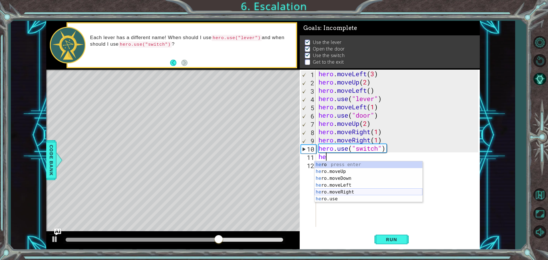
click at [332, 189] on div "he ro press enter he ro.moveUp press enter he ro.moveDown press enter he ro.mov…" at bounding box center [369, 188] width 108 height 55
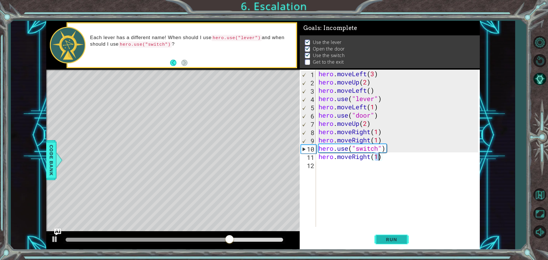
type textarea "hero.moveRight(1)"
click at [387, 234] on button "Run" at bounding box center [392, 239] width 34 height 18
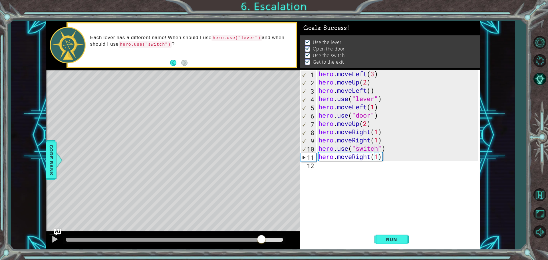
drag, startPoint x: 87, startPoint y: 240, endPoint x: 262, endPoint y: 240, distance: 175.0
click at [262, 240] on div at bounding box center [261, 240] width 10 height 10
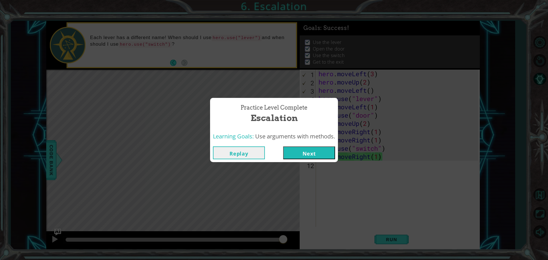
click at [332, 149] on button "Next" at bounding box center [309, 152] width 52 height 13
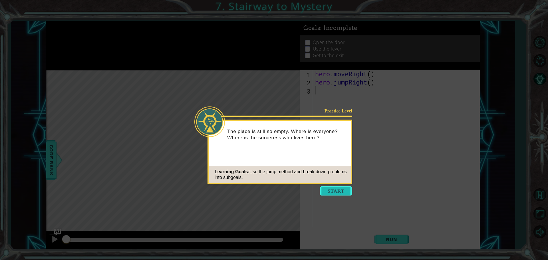
click at [332, 190] on button "Start" at bounding box center [336, 190] width 33 height 9
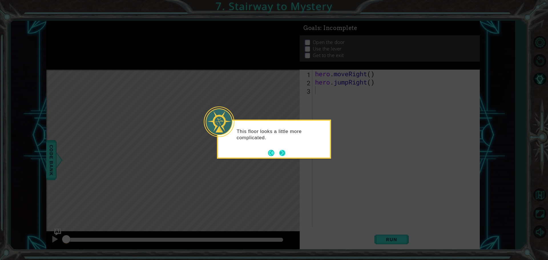
click at [280, 152] on button "Next" at bounding box center [282, 153] width 6 height 6
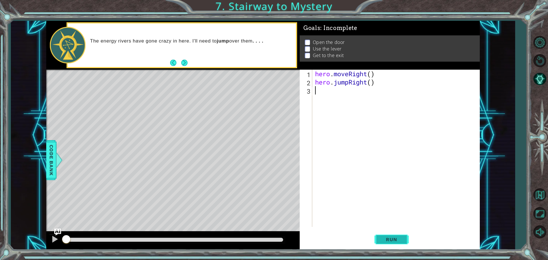
click at [385, 235] on button "Run" at bounding box center [392, 239] width 34 height 18
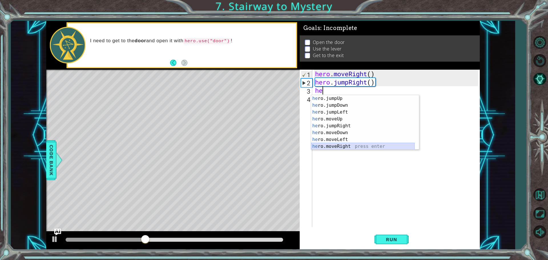
click at [347, 147] on div "he ro.jumpUp press enter he ro.jumpDown press enter he ro.jumpLeft press enter …" at bounding box center [363, 129] width 104 height 69
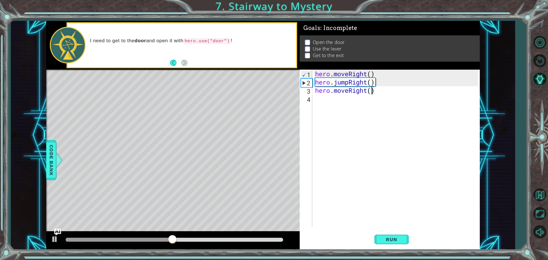
scroll to position [0, 3]
type textarea "hero.moveRight(2)"
click at [401, 241] on span "Run" at bounding box center [391, 240] width 23 height 6
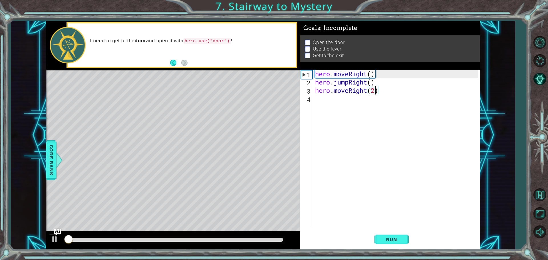
click at [345, 104] on div "hero . moveRight ( ) hero . jumpRight ( ) hero . moveRight ( 2 )" at bounding box center [397, 157] width 167 height 174
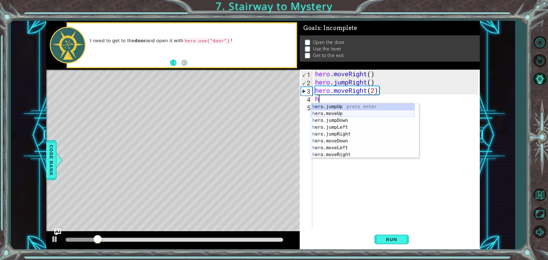
click at [343, 111] on div "h ero.jumpUp press enter h ero.moveUp press enter h ero.jumpDown press enter h …" at bounding box center [363, 137] width 104 height 69
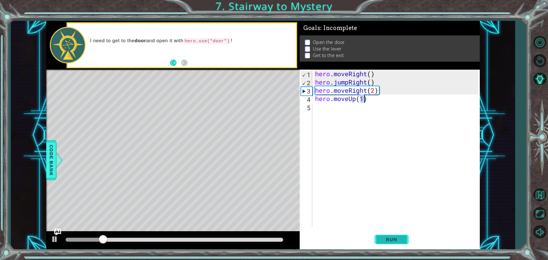
type textarea "hero.moveUp(1)"
click at [395, 244] on button "Run" at bounding box center [392, 239] width 34 height 18
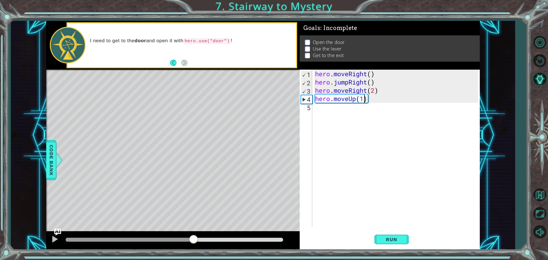
drag, startPoint x: 83, startPoint y: 240, endPoint x: 194, endPoint y: 260, distance: 112.9
click at [194, 260] on div "1 ההההההההההההההההההההההההההההההההההההההההההההההההההההההההההההההההההההההההההההה…" at bounding box center [274, 130] width 548 height 260
click at [339, 118] on div "hero . moveRight ( ) hero . jumpRight ( ) hero . moveRight ( 2 ) hero . moveUp …" at bounding box center [397, 157] width 167 height 174
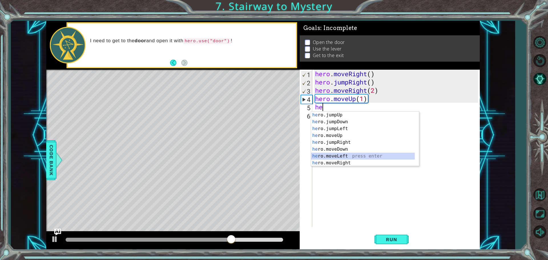
click at [345, 158] on div "he ro.jumpUp press enter he ro.jumpDown press enter he ro.jumpLeft press enter …" at bounding box center [363, 146] width 104 height 69
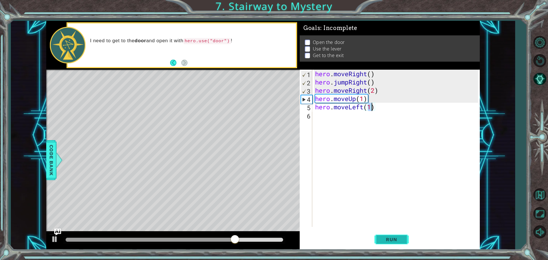
type textarea "hero.moveLeft(1)"
click at [400, 236] on button "Run" at bounding box center [392, 239] width 34 height 18
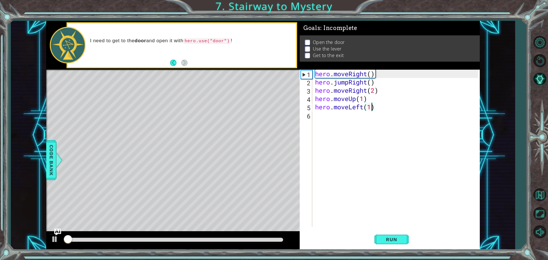
click at [266, 236] on div at bounding box center [173, 241] width 254 height 18
click at [264, 240] on div at bounding box center [175, 240] width 218 height 4
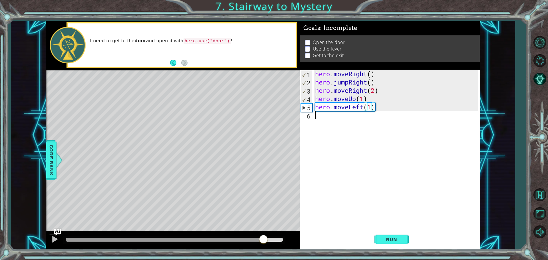
click at [336, 139] on div "hero . moveRight ( ) hero . jumpRight ( ) hero . moveRight ( 2 ) hero . moveUp …" at bounding box center [397, 157] width 167 height 174
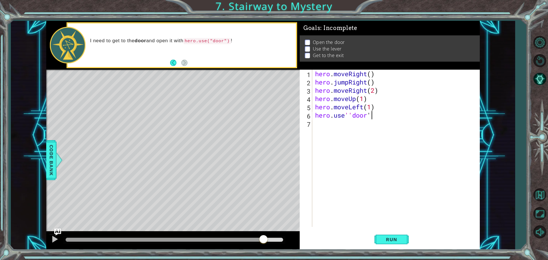
scroll to position [0, 2]
type textarea "hero.use''door''"
click at [389, 242] on span "Run" at bounding box center [391, 240] width 23 height 6
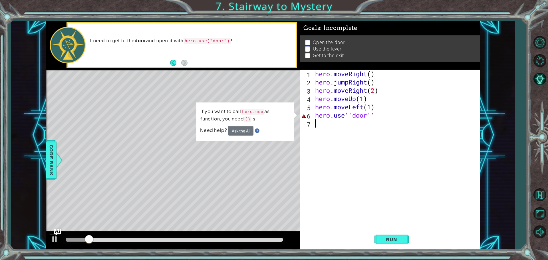
click at [387, 123] on div "hero . moveRight ( ) hero . jumpRight ( ) hero . moveRight ( 2 ) hero . moveUp …" at bounding box center [397, 157] width 167 height 174
click at [381, 116] on div "hero . moveRight ( ) hero . jumpRight ( ) hero . moveRight ( 2 ) hero . moveUp …" at bounding box center [397, 157] width 167 height 174
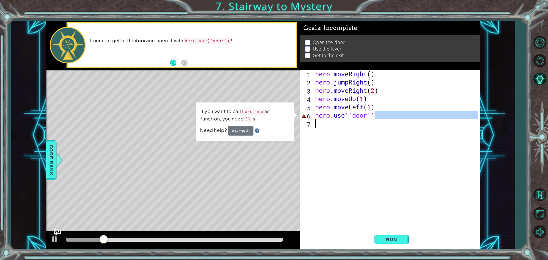
drag, startPoint x: 380, startPoint y: 116, endPoint x: 344, endPoint y: 118, distance: 36.0
click at [342, 119] on div "hero . moveRight ( ) hero . jumpRight ( ) hero . moveRight ( 2 ) hero . moveUp …" at bounding box center [397, 157] width 167 height 174
click at [346, 117] on div "hero . moveRight ( ) hero . jumpRight ( ) hero . moveRight ( 2 ) hero . moveUp …" at bounding box center [397, 157] width 167 height 174
drag, startPoint x: 348, startPoint y: 116, endPoint x: 302, endPoint y: 124, distance: 47.2
click at [302, 124] on div "hero.use''door'' 1 2 3 4 5 6 7 hero . moveRight ( ) hero . jumpRight ( ) hero .…" at bounding box center [389, 148] width 178 height 157
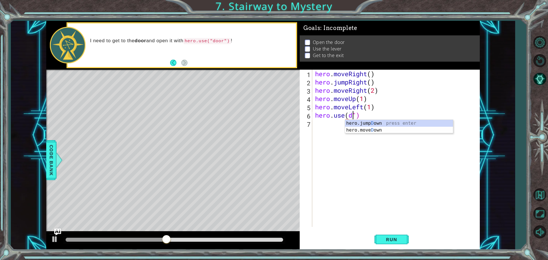
scroll to position [0, 2]
type textarea "hero.use(")"
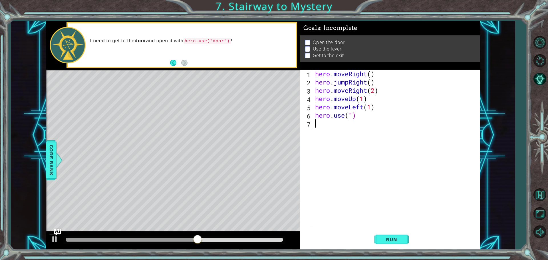
click at [359, 129] on div "hero . moveRight ( ) hero . jumpRight ( ) hero . moveRight ( 2 ) hero . moveUp …" at bounding box center [397, 157] width 167 height 174
click at [354, 116] on div "hero . moveRight ( ) hero . jumpRight ( ) hero . moveRight ( 2 ) hero . moveUp …" at bounding box center [397, 157] width 167 height 174
drag, startPoint x: 360, startPoint y: 115, endPoint x: 346, endPoint y: 118, distance: 14.1
click at [346, 118] on div "hero . moveRight ( ) hero . jumpRight ( ) hero . moveRight ( 2 ) hero . moveUp …" at bounding box center [397, 157] width 167 height 174
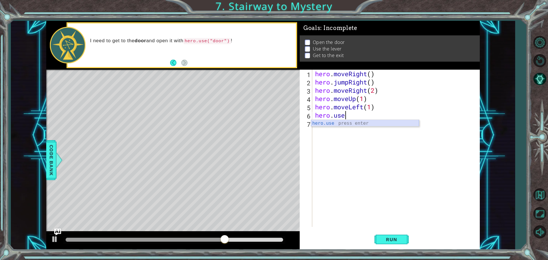
click at [349, 122] on div "hero.use press enter" at bounding box center [365, 130] width 108 height 21
type textarea "hero.use("door")"
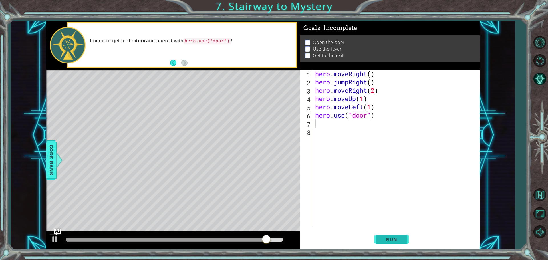
click at [394, 240] on span "Run" at bounding box center [391, 240] width 23 height 6
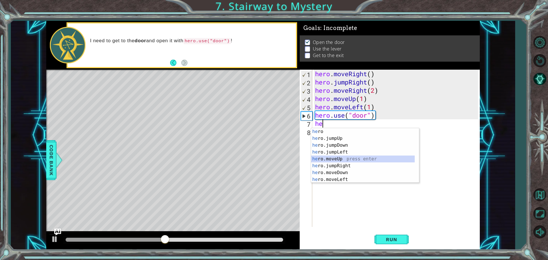
click at [365, 156] on div "he ro press enter he ro.jumpUp press enter he ro.jumpDown press enter he ro.jum…" at bounding box center [363, 162] width 104 height 69
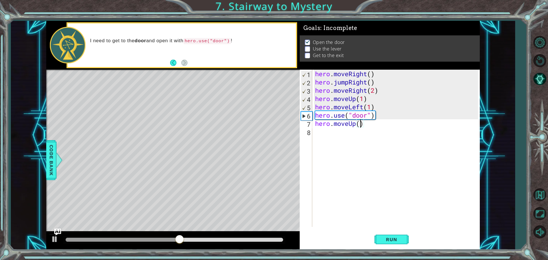
type textarea "hero.moveUp(2)"
click at [370, 242] on div "Run" at bounding box center [392, 239] width 180 height 18
click at [383, 236] on button "Run" at bounding box center [392, 239] width 34 height 18
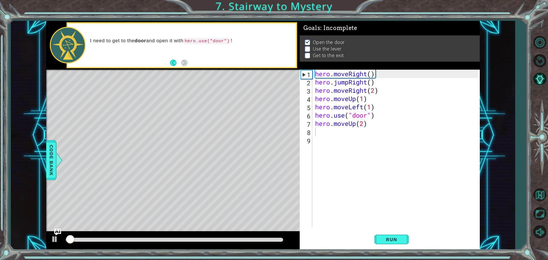
drag, startPoint x: 245, startPoint y: 232, endPoint x: 252, endPoint y: 241, distance: 11.2
click at [246, 234] on div at bounding box center [173, 241] width 254 height 18
click at [254, 242] on div at bounding box center [175, 240] width 218 height 4
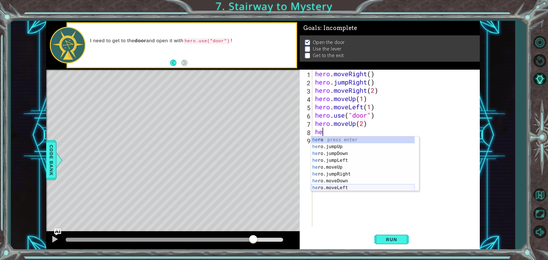
click at [354, 188] on div "he ro press enter he ro.jumpUp press enter he ro.jumpDown press enter he ro.jum…" at bounding box center [363, 170] width 104 height 69
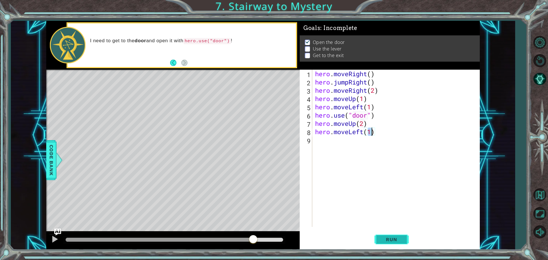
type textarea "hero.moveLeft(1)"
click at [392, 241] on span "Run" at bounding box center [391, 240] width 23 height 6
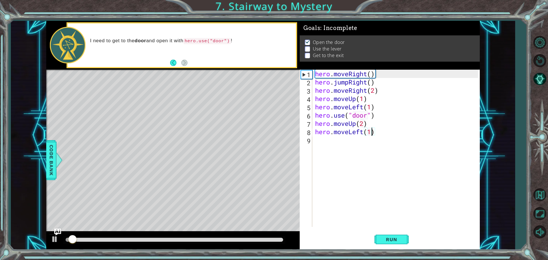
click at [323, 143] on div "hero . moveRight ( ) hero . jumpRight ( ) hero . moveRight ( 2 ) hero . moveUp …" at bounding box center [397, 157] width 167 height 174
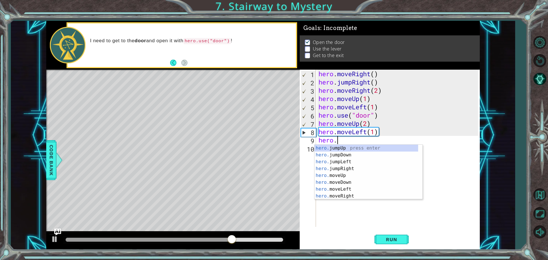
scroll to position [0, 1]
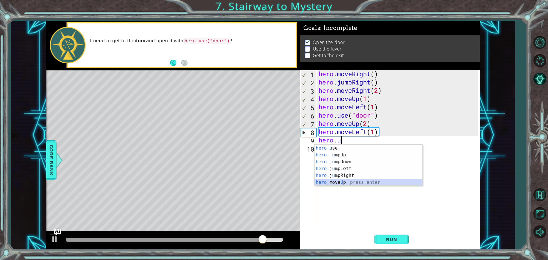
click at [341, 181] on div "hero.u se press enter hero. j u mpUp press enter hero. j u mpDown press enter h…" at bounding box center [369, 172] width 108 height 55
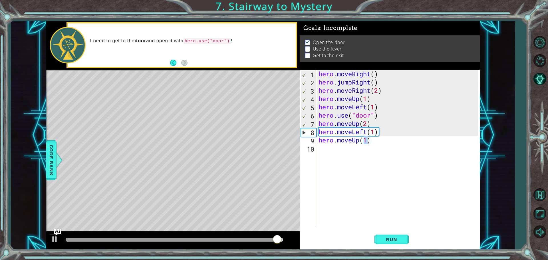
type textarea "hero.moveUp()"
drag, startPoint x: 370, startPoint y: 147, endPoint x: 329, endPoint y: 150, distance: 40.6
click at [326, 151] on div "hero . moveRight ( ) hero . jumpRight ( ) hero . moveRight ( 2 ) hero . moveUp …" at bounding box center [400, 157] width 164 height 174
drag, startPoint x: 379, startPoint y: 142, endPoint x: 316, endPoint y: 144, distance: 62.3
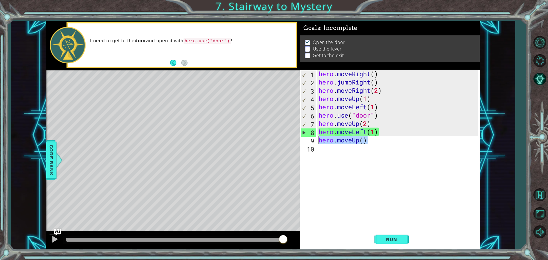
click at [316, 144] on div "1 2 3 4 5 6 7 8 9 10 hero . moveRight ( ) hero . jumpRight ( ) hero . moveRight…" at bounding box center [389, 148] width 178 height 157
type textarea "hero.moveUp()"
click at [347, 148] on div "hero . moveRight ( ) hero . jumpRight ( ) hero . moveRight ( 2 ) hero . moveUp …" at bounding box center [400, 157] width 164 height 174
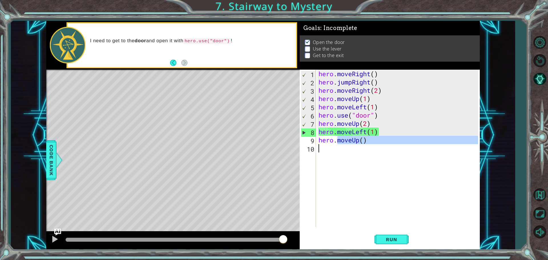
drag, startPoint x: 338, startPoint y: 142, endPoint x: 372, endPoint y: 155, distance: 36.4
click at [372, 155] on div "hero . moveRight ( ) hero . jumpRight ( ) hero . moveRight ( 2 ) hero . moveUp …" at bounding box center [400, 157] width 164 height 174
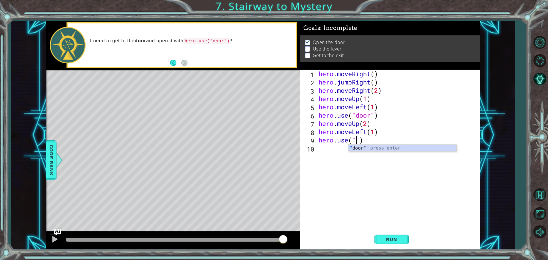
scroll to position [0, 2]
type textarea "hero.use("lever")"
click at [406, 238] on button "Run" at bounding box center [392, 239] width 34 height 18
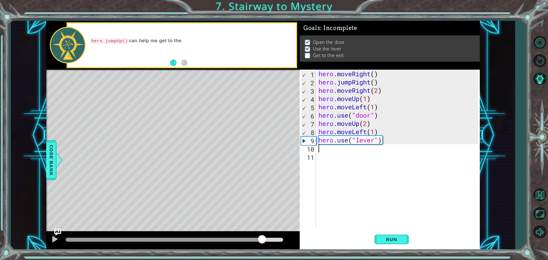
click at [262, 238] on div at bounding box center [175, 240] width 218 height 4
click at [391, 236] on button "Run" at bounding box center [392, 239] width 34 height 18
type textarea "he"
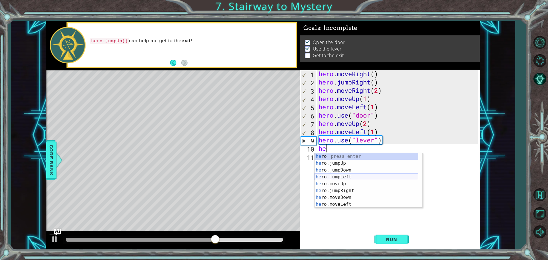
click at [364, 180] on div "he ro press enter he ro.jumpUp press enter he ro.jumpDown press enter he ro.jum…" at bounding box center [367, 187] width 104 height 69
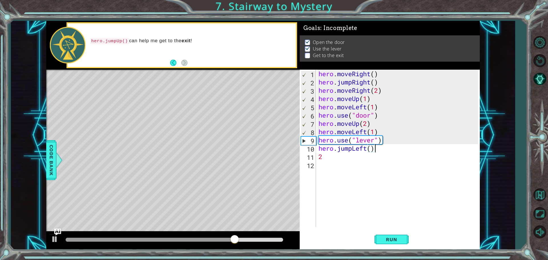
click at [377, 149] on div "hero . moveRight ( ) hero . jumpRight ( ) hero . moveRight ( 2 ) hero . moveUp …" at bounding box center [400, 157] width 164 height 174
click at [352, 149] on div "hero . moveRight ( ) hero . jumpRight ( ) hero . moveRight ( 2 ) hero . moveUp …" at bounding box center [400, 157] width 164 height 174
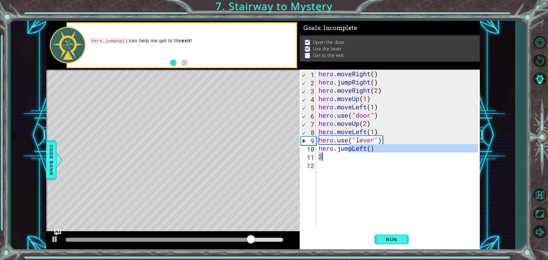
drag, startPoint x: 350, startPoint y: 150, endPoint x: 338, endPoint y: 153, distance: 13.1
click at [338, 153] on div "hero . moveRight ( ) hero . jumpRight ( ) hero . moveRight ( 2 ) hero . moveUp …" at bounding box center [400, 157] width 164 height 174
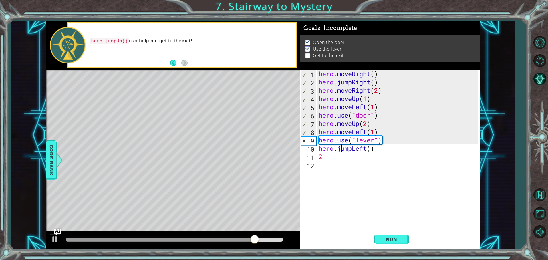
click at [340, 152] on div "hero . moveRight ( ) hero . jumpRight ( ) hero . moveRight ( 2 ) hero . moveUp …" at bounding box center [400, 157] width 164 height 174
click at [353, 148] on div "hero . moveRight ( ) hero . jumpRight ( ) hero . moveRight ( 2 ) hero . moveUp …" at bounding box center [400, 157] width 164 height 174
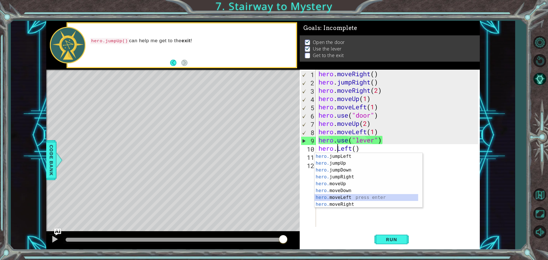
click at [349, 197] on div "hero. jumpLeft press enter hero. jumpUp press enter hero. jumpDown press enter …" at bounding box center [367, 187] width 104 height 69
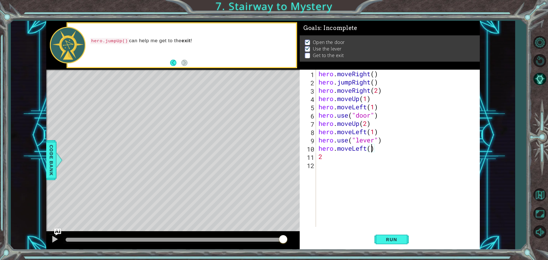
type textarea "hero.moveLeft(2)"
click at [357, 165] on div "hero . moveRight ( ) hero . jumpRight ( ) hero . moveRight ( 2 ) hero . moveUp …" at bounding box center [400, 157] width 164 height 174
type textarea "2"
click at [339, 155] on div "hero . moveRight ( ) hero . jumpRight ( ) hero . moveRight ( 2 ) hero . moveUp …" at bounding box center [400, 157] width 164 height 174
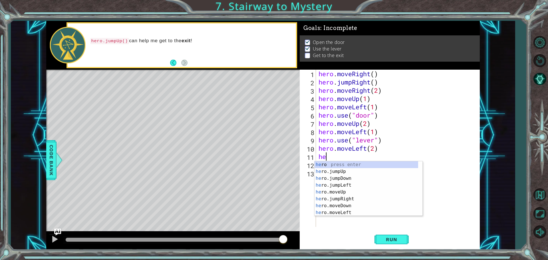
type textarea "her"
click at [344, 172] on div "her o press enter her o.jumpUp press enter her o.jumpDown press enter her o.jum…" at bounding box center [367, 195] width 104 height 69
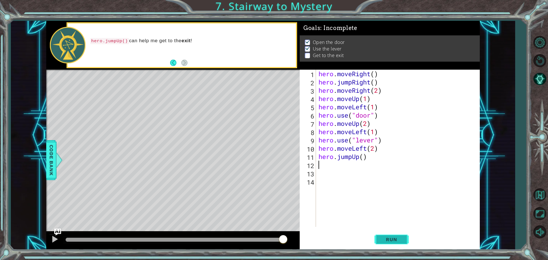
click at [394, 238] on span "Run" at bounding box center [391, 240] width 23 height 6
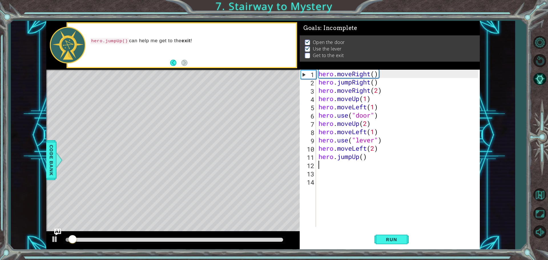
click at [264, 240] on div at bounding box center [175, 240] width 218 height 4
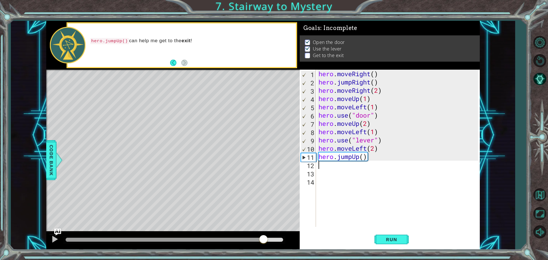
type textarea "he"
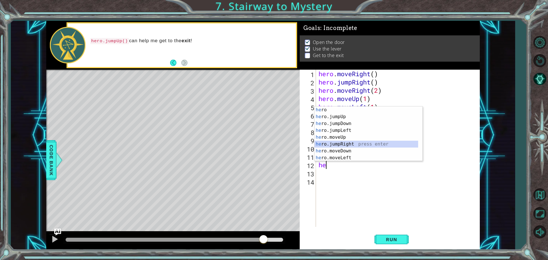
click at [366, 144] on div "he ro press enter he ro.jumpUp press enter he ro.jumpDown press enter he ro.jum…" at bounding box center [367, 141] width 104 height 69
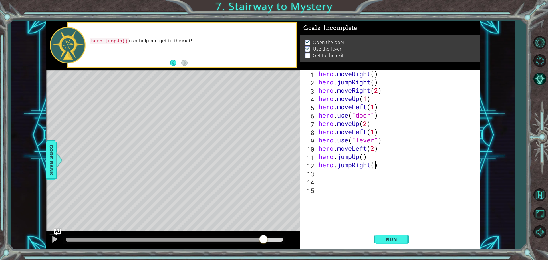
click at [376, 167] on div "hero . moveRight ( ) hero . jumpRight ( ) hero . moveRight ( 2 ) hero . moveUp …" at bounding box center [400, 157] width 164 height 174
drag, startPoint x: 371, startPoint y: 168, endPoint x: 337, endPoint y: 166, distance: 34.0
click at [337, 166] on div "hero . moveRight ( ) hero . jumpRight ( ) hero . moveRight ( 2 ) hero . moveUp …" at bounding box center [400, 157] width 164 height 174
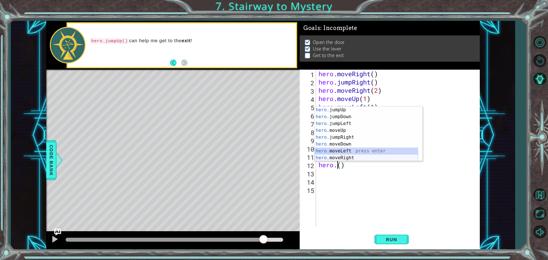
drag, startPoint x: 352, startPoint y: 152, endPoint x: 352, endPoint y: 157, distance: 4.6
click at [352, 157] on div "hero. jumpUp press enter hero. jumpDown press enter hero. jumpLeft press enter …" at bounding box center [367, 141] width 104 height 69
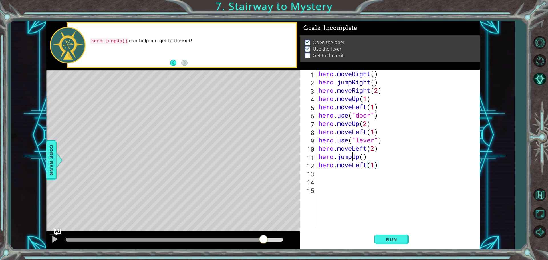
click at [352, 157] on div "hero . moveRight ( ) hero . jumpRight ( ) hero . moveRight ( 2 ) hero . moveUp …" at bounding box center [400, 157] width 164 height 174
click at [367, 166] on div "hero . moveRight ( ) hero . jumpRight ( ) hero . moveRight ( 2 ) hero . moveUp …" at bounding box center [400, 157] width 164 height 174
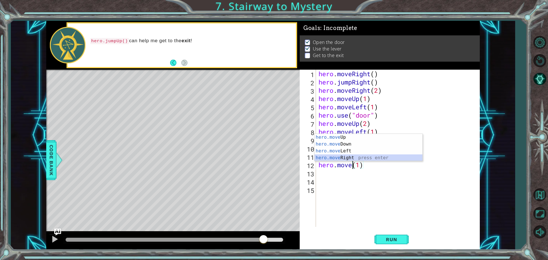
click at [342, 158] on div "hero.move Up press enter hero.move Down press enter hero.move Left press enter …" at bounding box center [369, 154] width 108 height 41
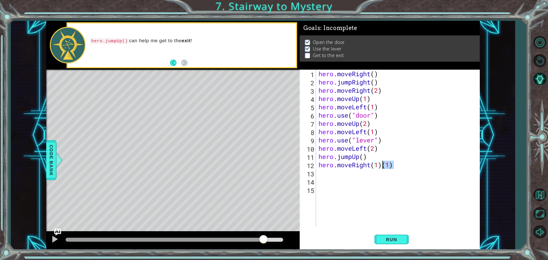
drag, startPoint x: 402, startPoint y: 165, endPoint x: 384, endPoint y: 167, distance: 18.4
click at [384, 167] on div "hero . moveRight ( ) hero . jumpRight ( ) hero . moveRight ( 2 ) hero . moveUp …" at bounding box center [400, 157] width 164 height 174
click at [379, 164] on div "hero . moveRight ( ) hero . jumpRight ( ) hero . moveRight ( 2 ) hero . moveUp …" at bounding box center [400, 157] width 164 height 174
click at [392, 237] on span "Run" at bounding box center [391, 240] width 23 height 6
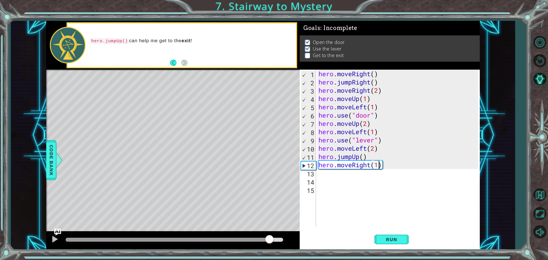
click at [269, 242] on div at bounding box center [175, 240] width 218 height 4
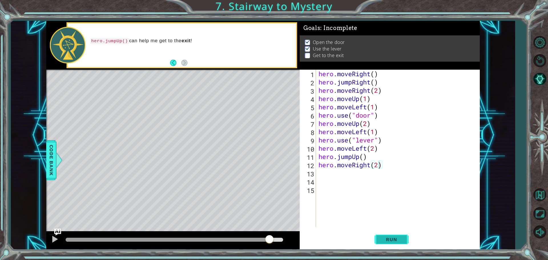
click at [403, 239] on span "Run" at bounding box center [391, 240] width 23 height 6
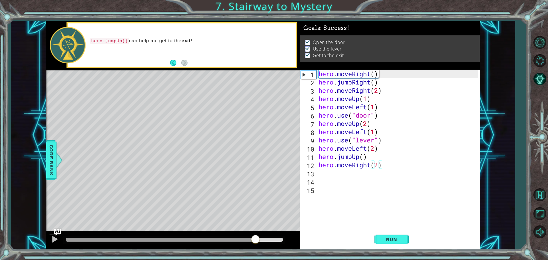
click at [256, 242] on div at bounding box center [175, 240] width 218 height 4
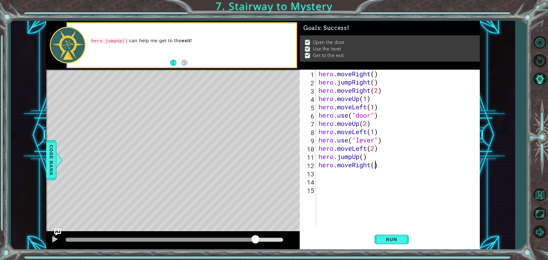
type textarea "hero.moveRight(1)"
type textarea "h"
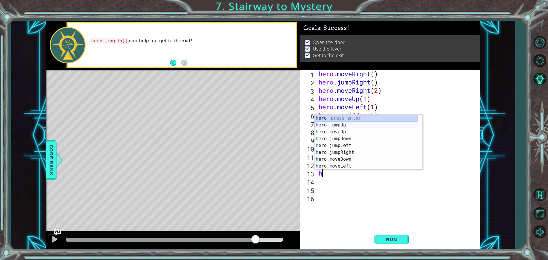
click at [346, 125] on div "h ero press enter h ero.jumpUp press enter h ero.moveUp press enter h ero.jumpD…" at bounding box center [367, 149] width 104 height 69
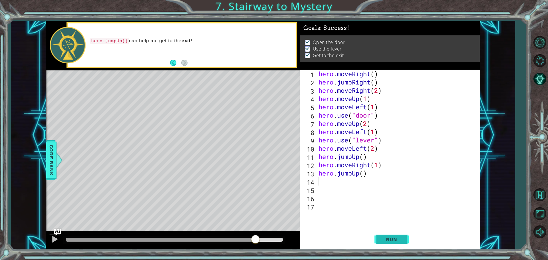
click at [387, 241] on span "Run" at bounding box center [391, 240] width 23 height 6
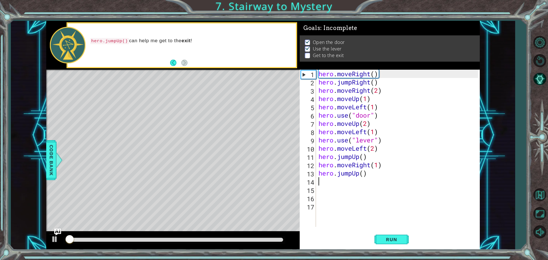
click at [270, 240] on div at bounding box center [175, 240] width 218 height 4
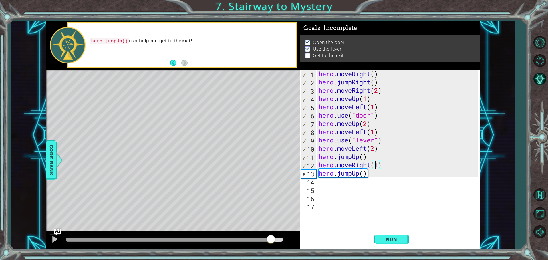
click at [377, 167] on div "hero . moveRight ( ) hero . jumpRight ( ) hero . moveRight ( 2 ) hero . moveUp …" at bounding box center [400, 157] width 164 height 174
click at [377, 166] on div "hero . moveRight ( ) hero . jumpRight ( ) hero . moveRight ( 2 ) hero . moveUp …" at bounding box center [400, 157] width 164 height 174
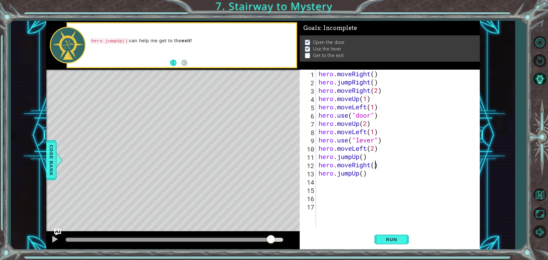
scroll to position [0, 3]
type textarea "hero.moveRight(2)"
click at [382, 240] on span "Run" at bounding box center [391, 240] width 23 height 6
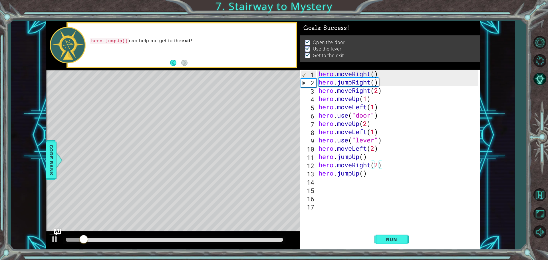
click at [246, 241] on div at bounding box center [175, 240] width 218 height 4
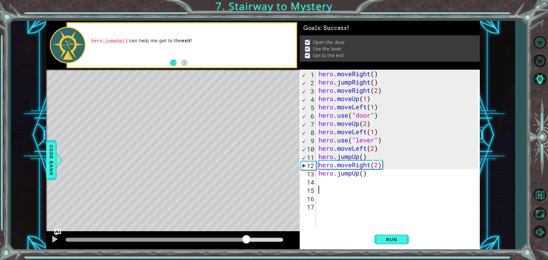
click at [376, 186] on div "hero . moveRight ( ) hero . jumpRight ( ) hero . moveRight ( 2 ) hero . moveUp …" at bounding box center [400, 157] width 164 height 174
click at [365, 175] on div "hero . moveRight ( ) hero . jumpRight ( ) hero . moveRight ( 2 ) hero . moveUp …" at bounding box center [400, 157] width 164 height 174
type textarea "hero.jumpUp()"
click at [364, 178] on div "hero . moveRight ( ) hero . jumpRight ( ) hero . moveRight ( 2 ) hero . moveUp …" at bounding box center [400, 157] width 164 height 174
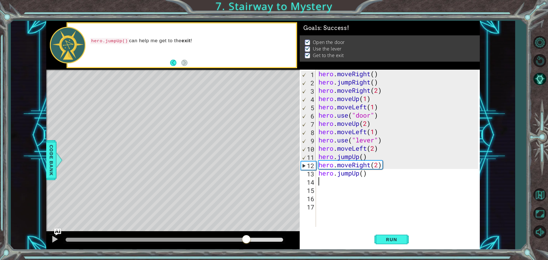
click at [374, 174] on div "hero . moveRight ( ) hero . jumpRight ( ) hero . moveRight ( 2 ) hero . moveUp …" at bounding box center [400, 157] width 164 height 174
type textarea "hero.jumpUp()"
drag, startPoint x: 374, startPoint y: 174, endPoint x: 310, endPoint y: 175, distance: 64.5
click at [310, 175] on div "hero.jumpUp() 1 2 3 4 5 6 7 8 9 10 11 12 13 14 15 16 17 hero . moveRight ( ) he…" at bounding box center [389, 148] width 178 height 157
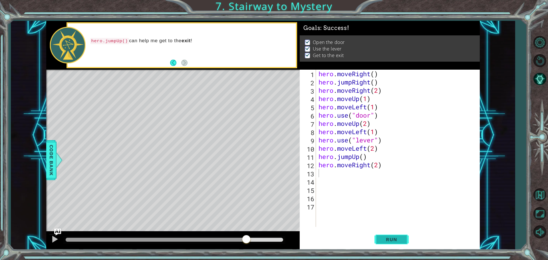
click at [394, 243] on button "Run" at bounding box center [392, 239] width 34 height 18
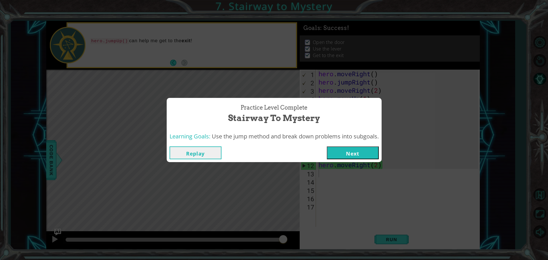
click at [343, 150] on button "Next" at bounding box center [353, 152] width 52 height 13
